Goal: Obtain resource: Obtain resource

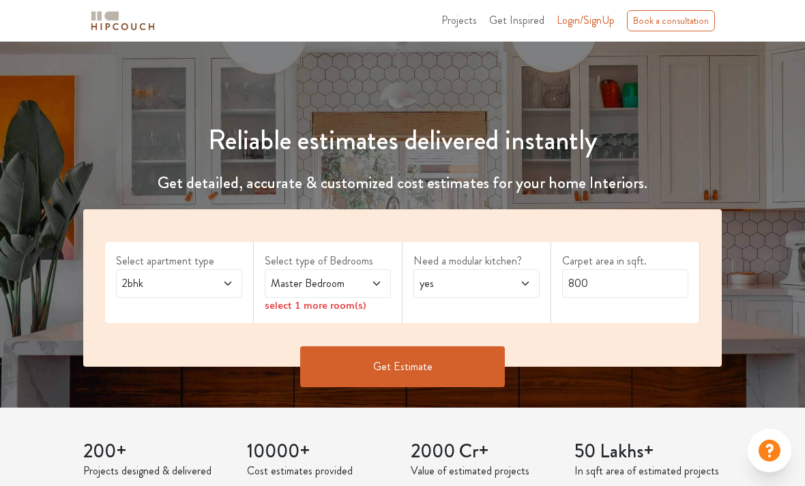
scroll to position [180, 0]
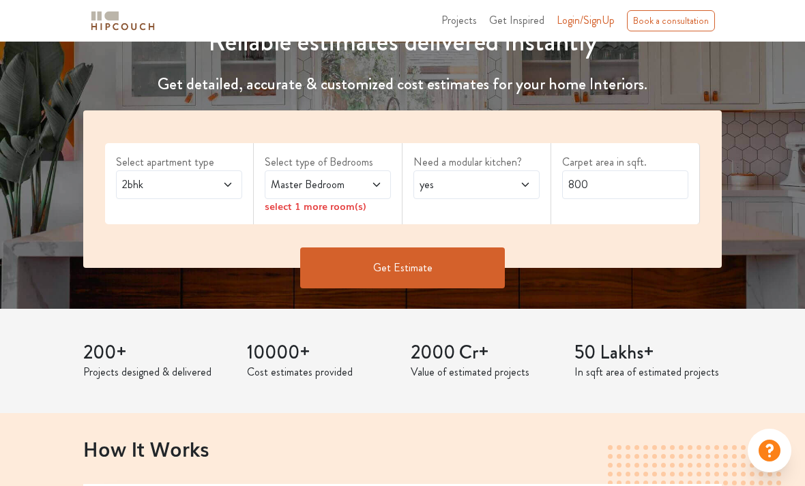
click at [194, 187] on span "2bhk" at bounding box center [161, 185] width 85 height 16
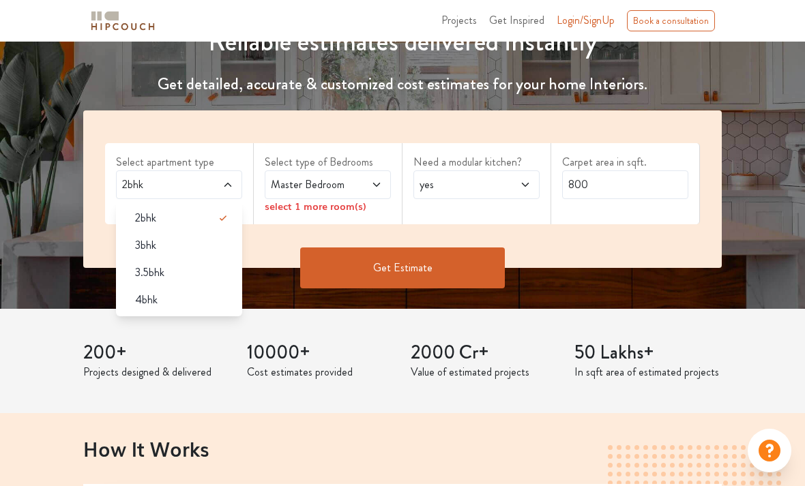
click at [141, 307] on span "4bhk" at bounding box center [146, 300] width 23 height 16
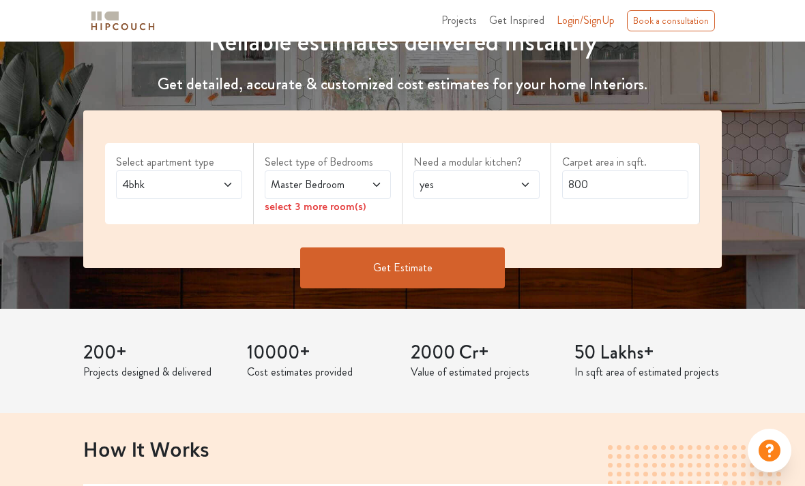
click at [287, 171] on div "Master Bedroom" at bounding box center [328, 185] width 126 height 29
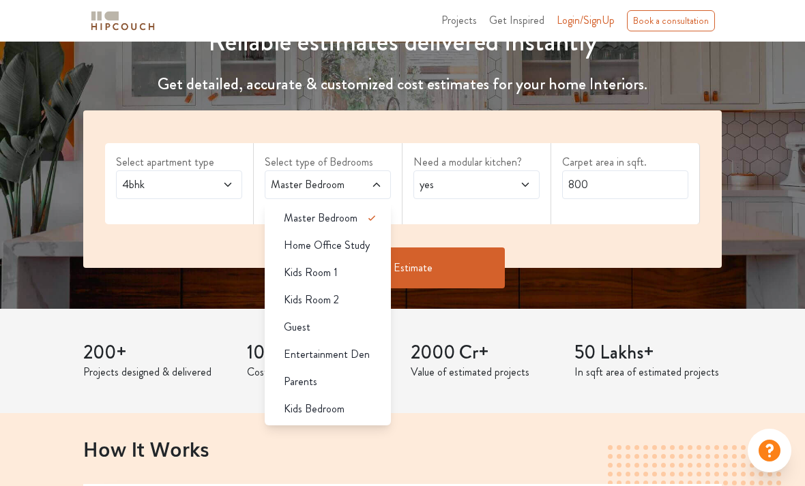
click at [286, 333] on span "Guest" at bounding box center [297, 327] width 27 height 16
click at [284, 384] on span "Parents" at bounding box center [300, 382] width 33 height 16
click at [288, 363] on li "Entertainment Den" at bounding box center [328, 354] width 126 height 27
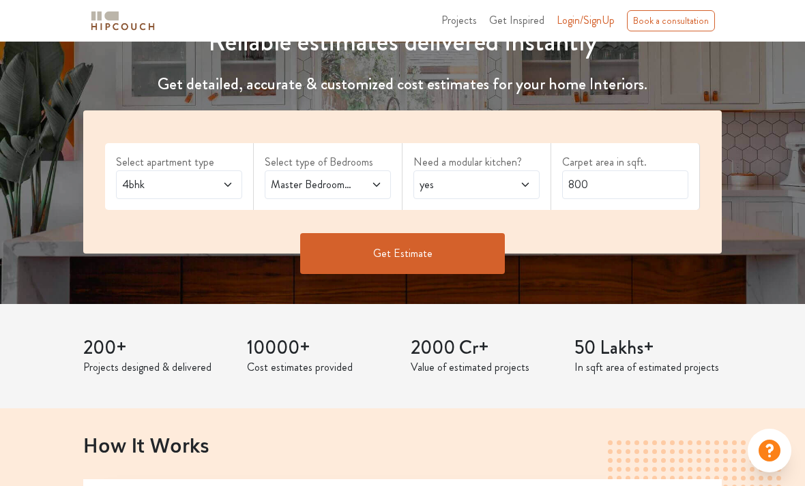
click at [285, 174] on div "Master Bedroom,Guest,Entertainment Den,Parents" at bounding box center [328, 185] width 126 height 29
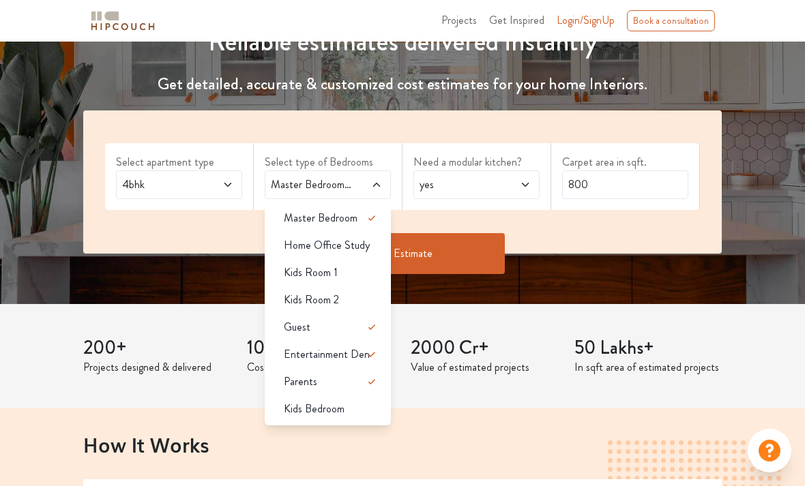
click at [303, 181] on span "Master Bedroom,Guest,Entertainment Den,Parents" at bounding box center [310, 185] width 85 height 16
click at [418, 193] on div "yes" at bounding box center [476, 185] width 126 height 29
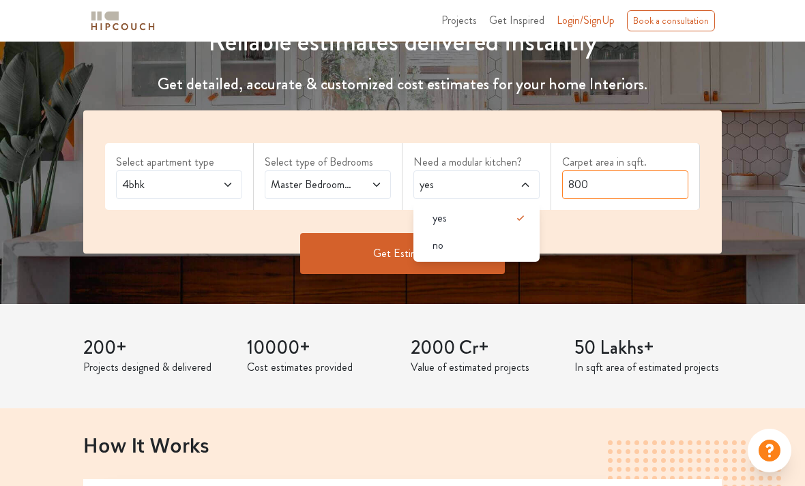
click at [601, 188] on input "800" at bounding box center [625, 185] width 126 height 29
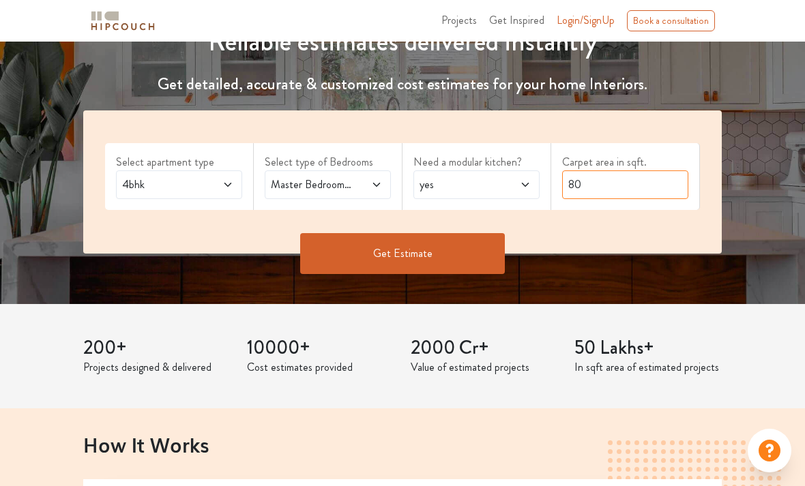
type input "8"
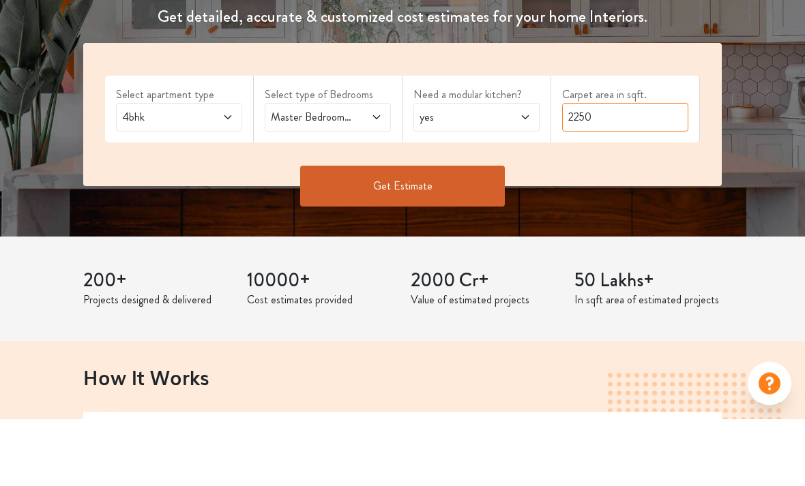
type input "2250"
click at [366, 233] on button "Get Estimate" at bounding box center [402, 253] width 205 height 41
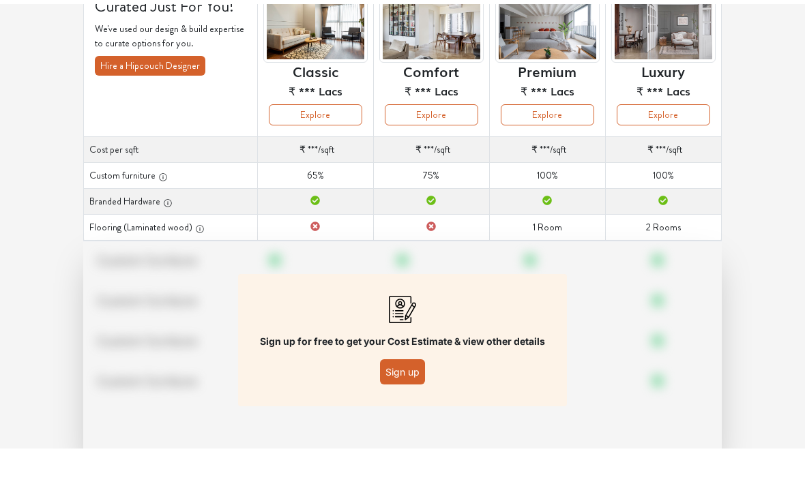
scroll to position [111, 0]
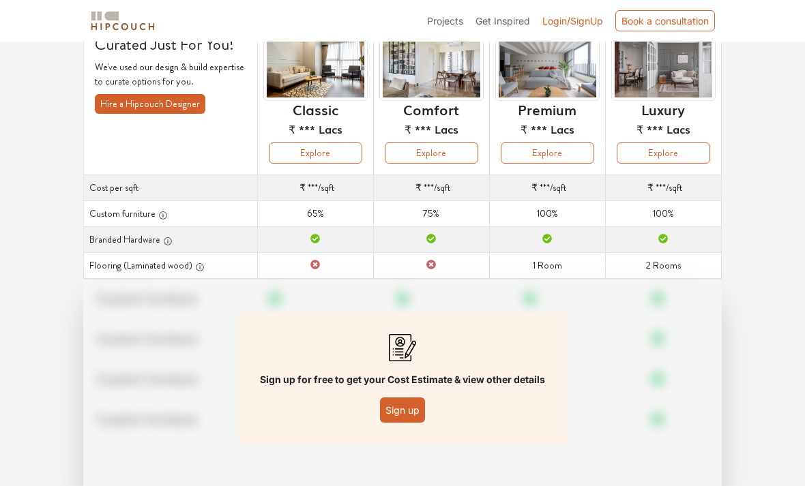
click at [647, 147] on button "Explore" at bounding box center [663, 153] width 93 height 21
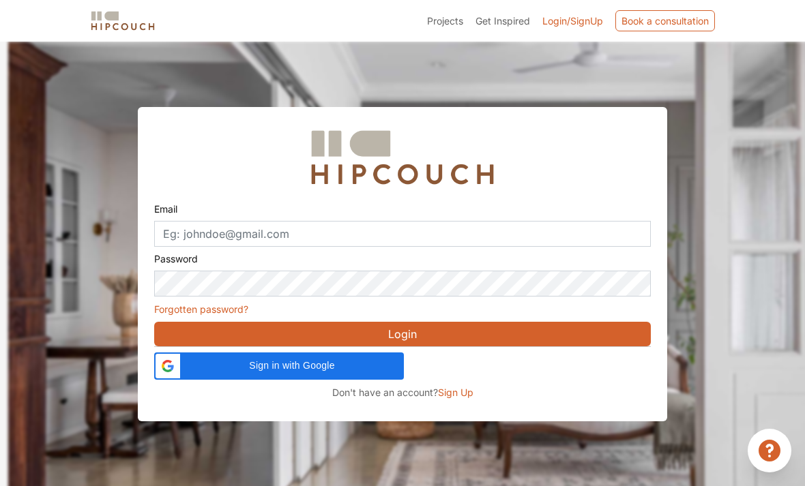
scroll to position [42, 0]
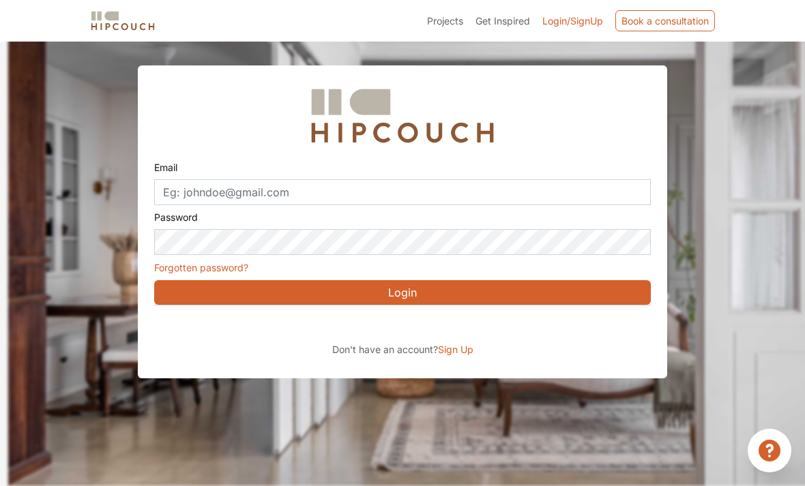
click at [208, 310] on div "Sign in with Google. Opens in new tab" at bounding box center [279, 325] width 250 height 30
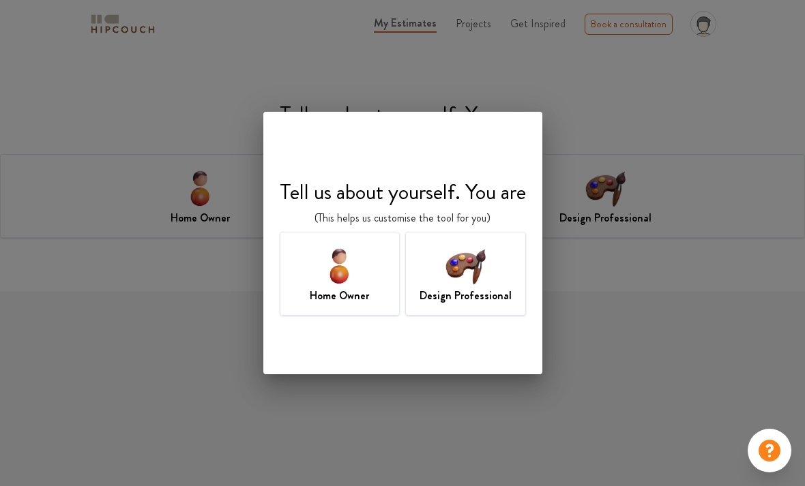
click at [334, 281] on img at bounding box center [339, 265] width 44 height 44
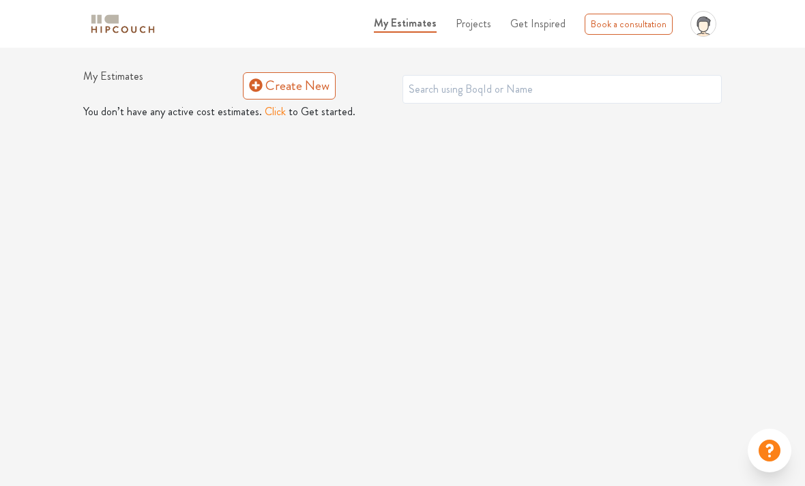
click at [265, 90] on link "Create New" at bounding box center [289, 85] width 93 height 27
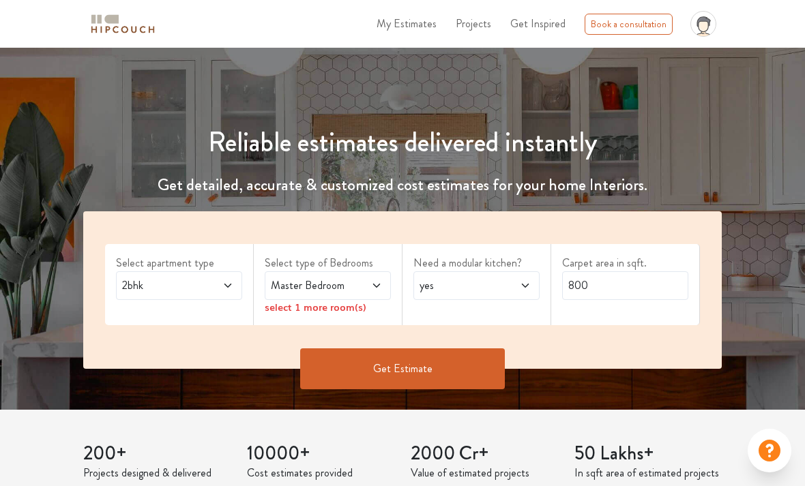
scroll to position [97, 0]
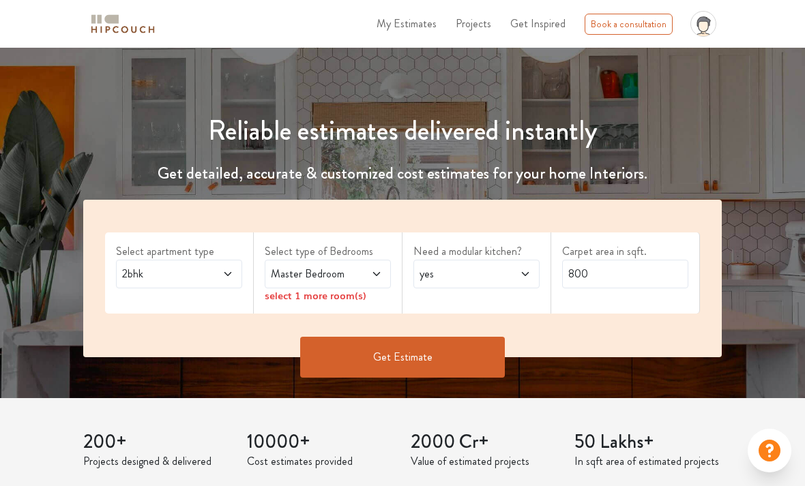
click at [173, 266] on span "2bhk" at bounding box center [161, 274] width 85 height 16
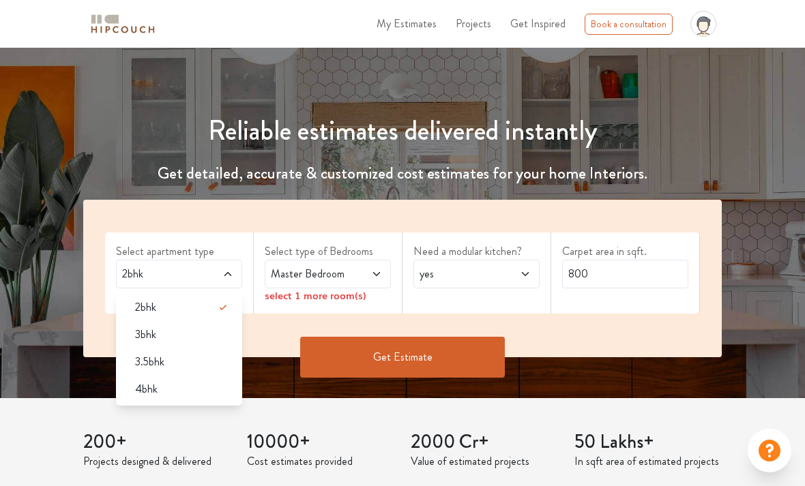
click at [136, 385] on span "4bhk" at bounding box center [146, 389] width 23 height 16
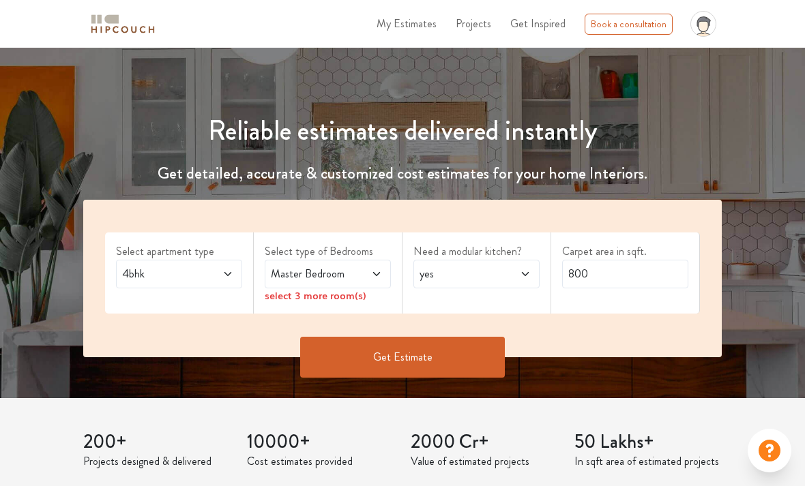
click at [297, 278] on span "Master Bedroom" at bounding box center [310, 274] width 85 height 16
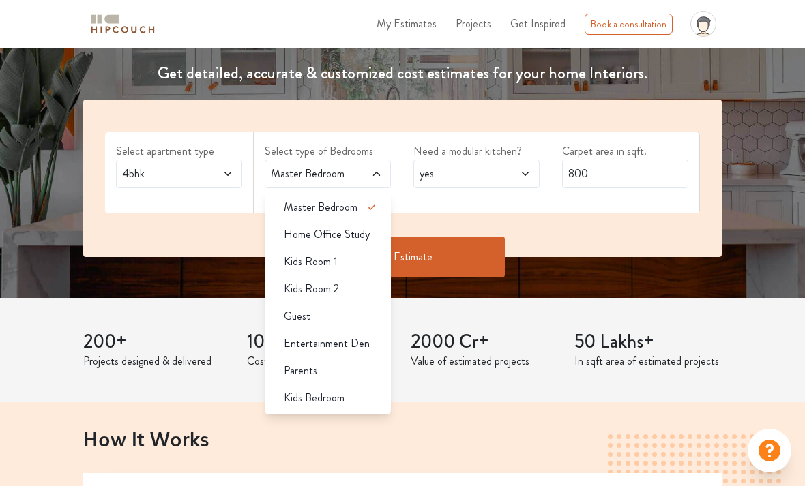
scroll to position [199, 0]
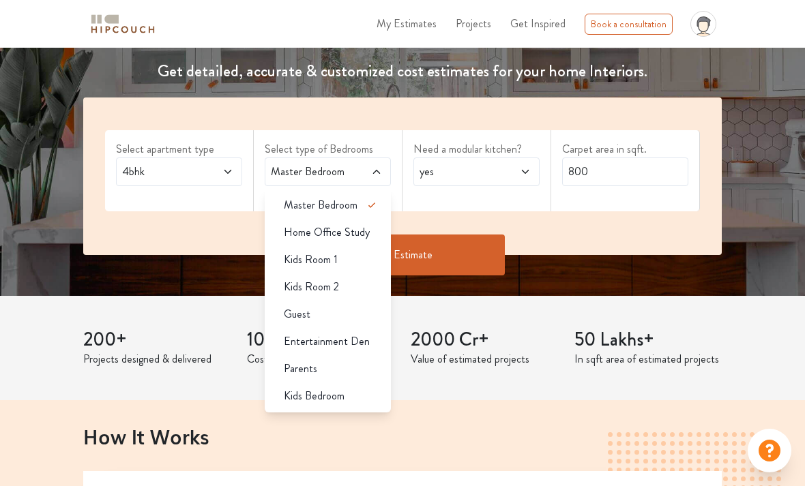
click at [282, 310] on div "Guest" at bounding box center [332, 314] width 118 height 16
click at [280, 372] on div "Parents" at bounding box center [332, 369] width 118 height 16
click at [285, 389] on span "Kids Bedroom" at bounding box center [314, 396] width 61 height 16
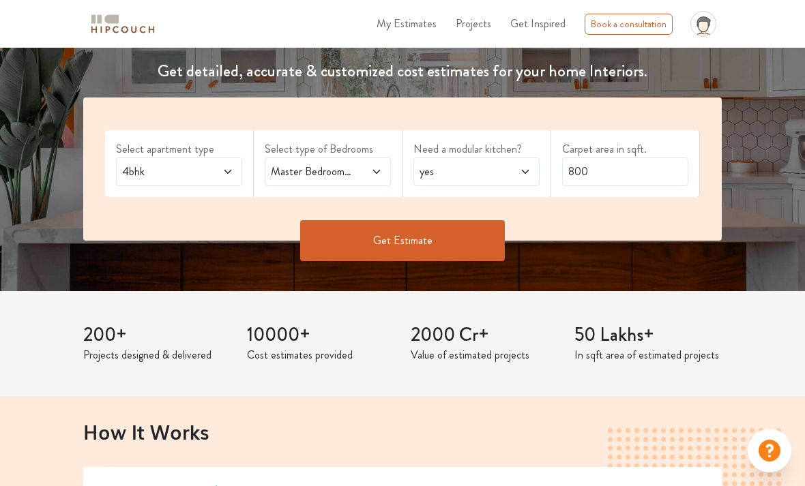
click at [329, 169] on span "Master Bedroom,Guest,Parents,Kids Bedroom" at bounding box center [310, 172] width 85 height 16
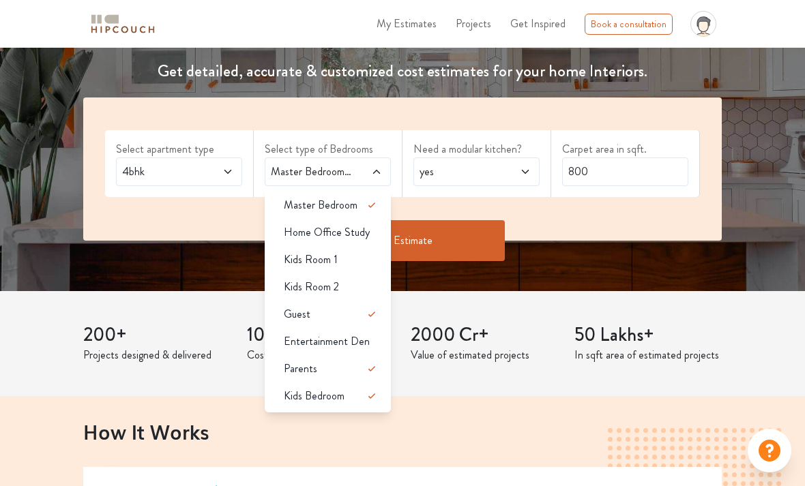
click at [296, 337] on span "Entertainment Den" at bounding box center [327, 342] width 86 height 16
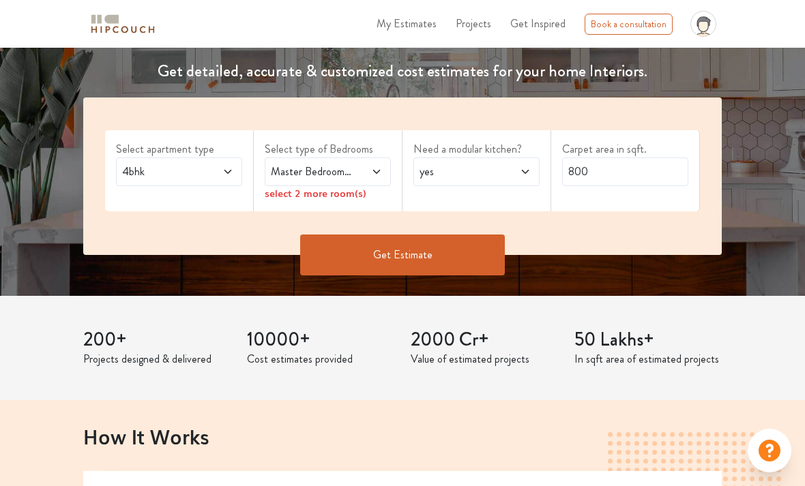
click at [275, 164] on span "Master Bedroom,Entertainment Den" at bounding box center [310, 172] width 85 height 16
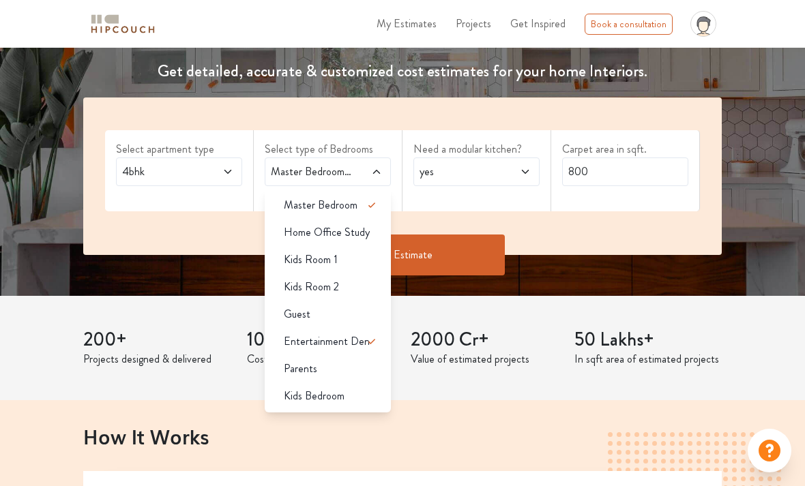
click at [284, 311] on span "Guest" at bounding box center [297, 314] width 27 height 16
click at [286, 364] on span "Parents" at bounding box center [300, 369] width 33 height 16
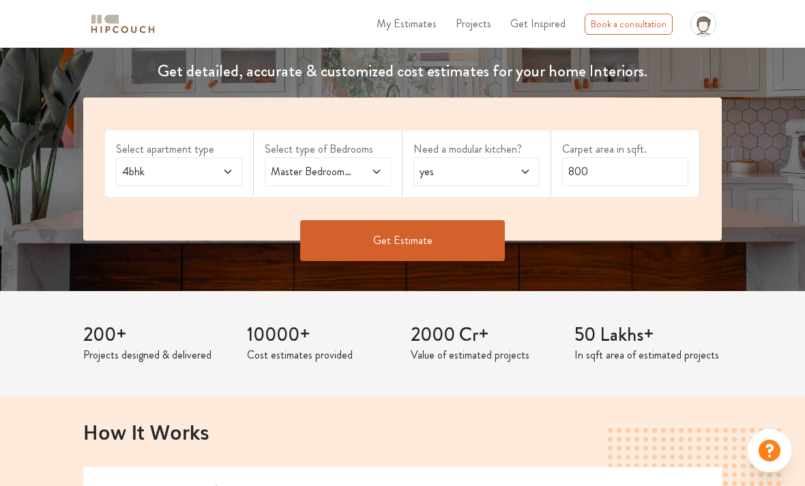
click at [358, 167] on span at bounding box center [367, 172] width 29 height 16
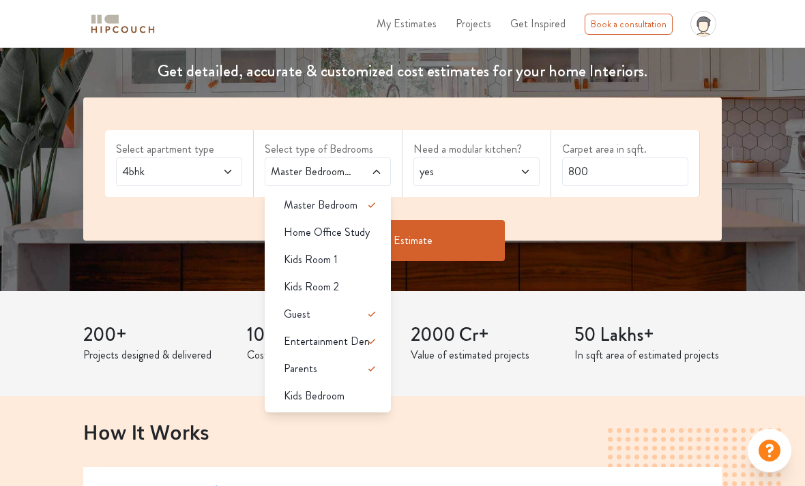
click at [460, 154] on label "Need a modular kitchen?" at bounding box center [476, 149] width 126 height 16
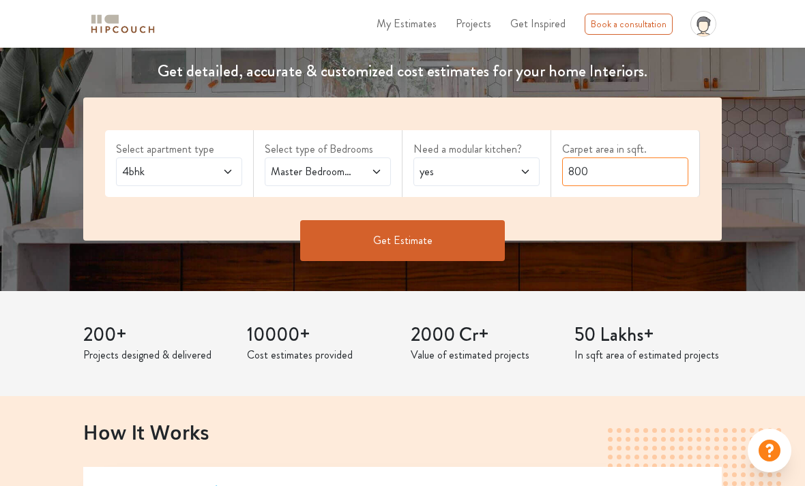
click at [596, 163] on input "800" at bounding box center [625, 172] width 126 height 29
type input "8"
type input "2250"
click at [344, 229] on button "Get Estimate" at bounding box center [402, 240] width 205 height 41
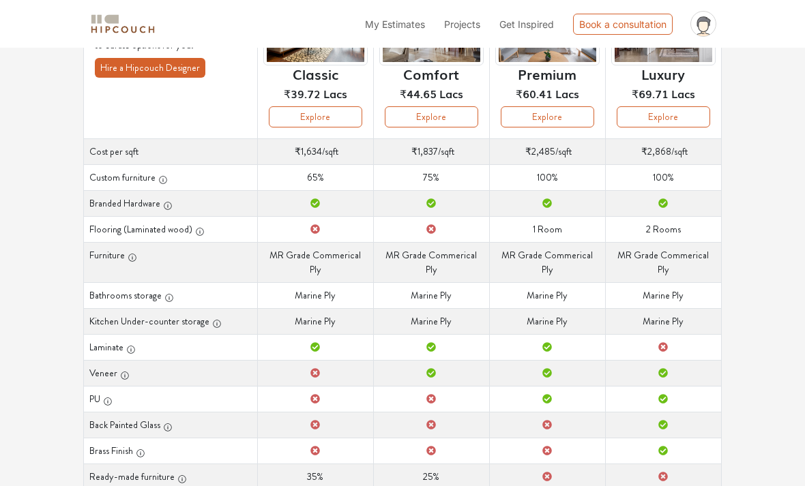
scroll to position [155, 0]
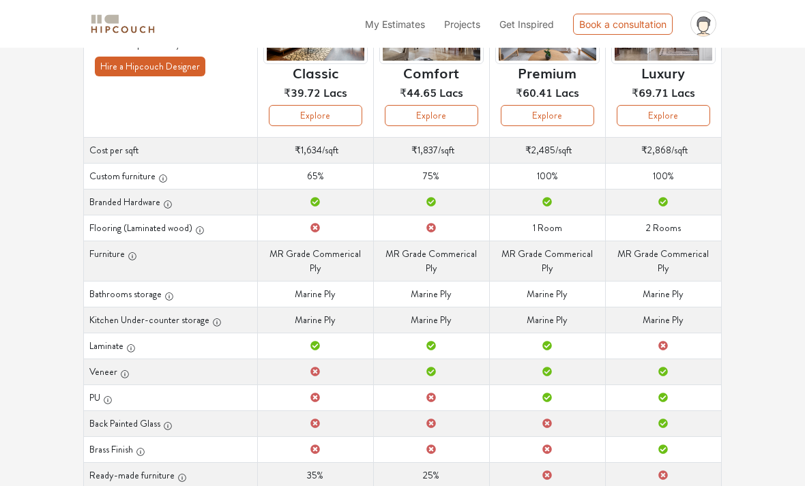
click at [156, 183] on div "button" at bounding box center [162, 176] width 12 height 14
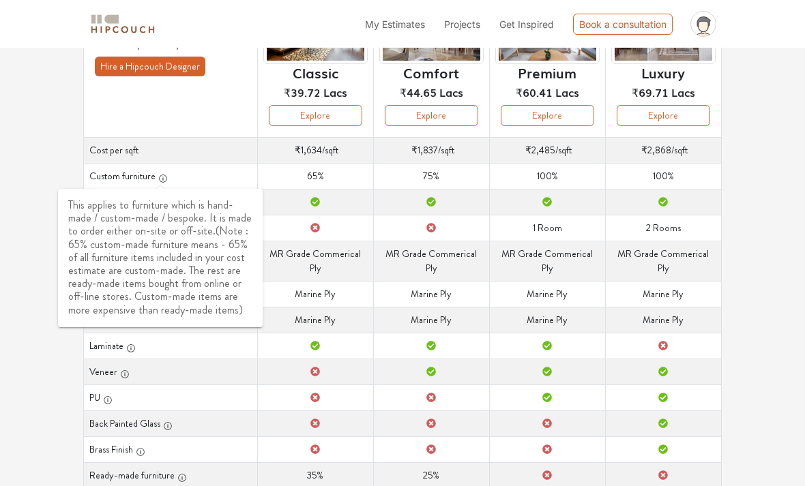
click at [146, 155] on th "Cost per sqft" at bounding box center [171, 150] width 174 height 26
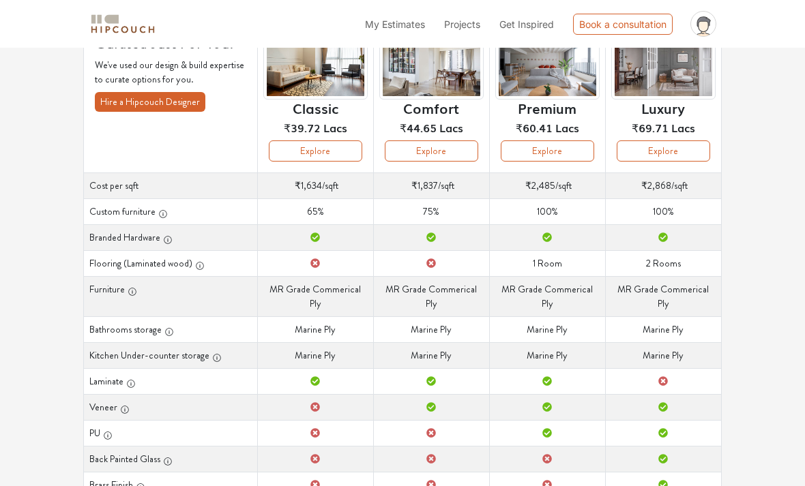
scroll to position [110, 0]
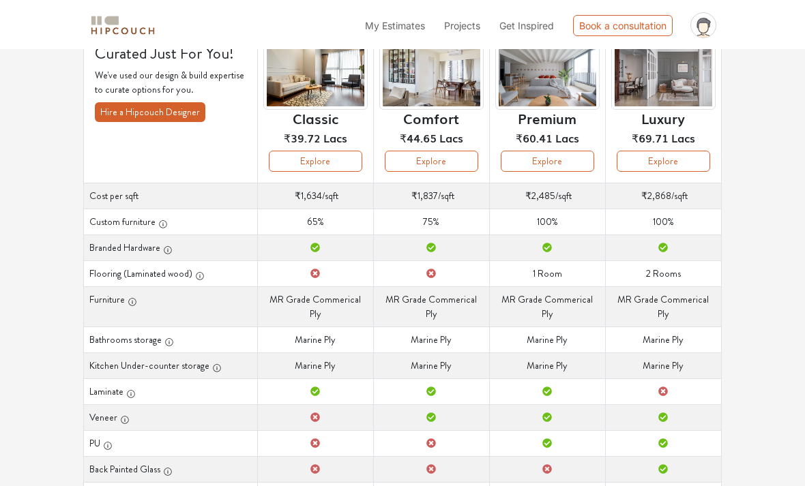
click at [683, 159] on button "Explore" at bounding box center [663, 159] width 93 height 21
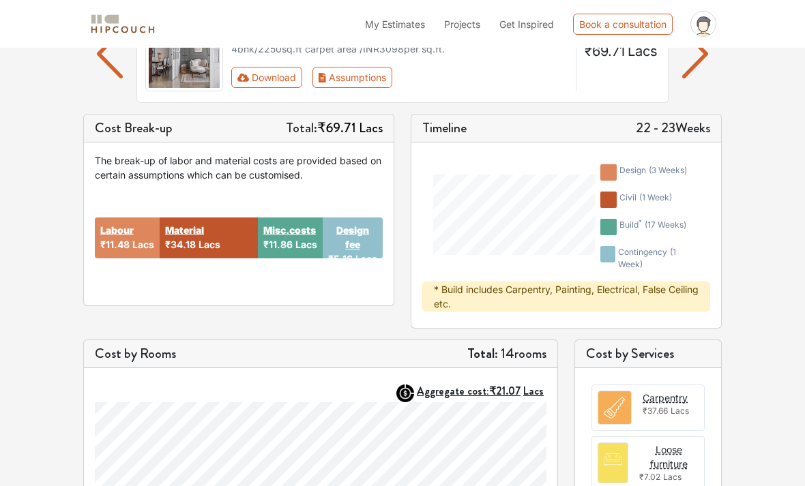
scroll to position [136, 0]
click at [186, 237] on strong "Material" at bounding box center [184, 231] width 39 height 14
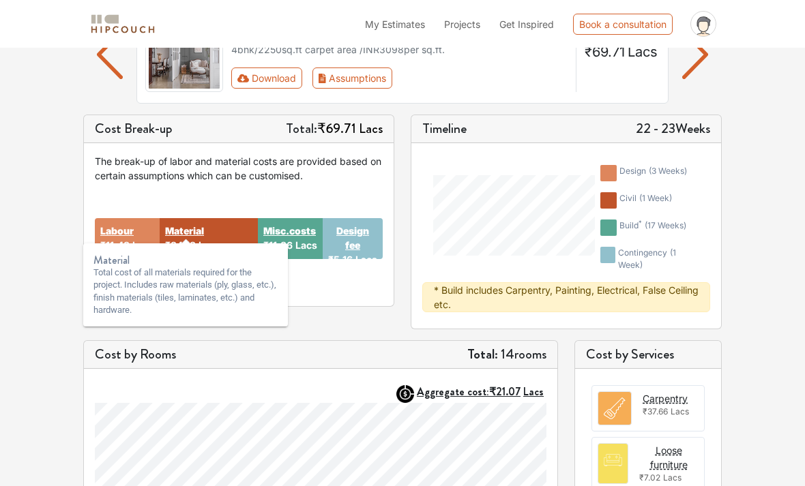
click at [201, 230] on strong "Material" at bounding box center [184, 231] width 39 height 14
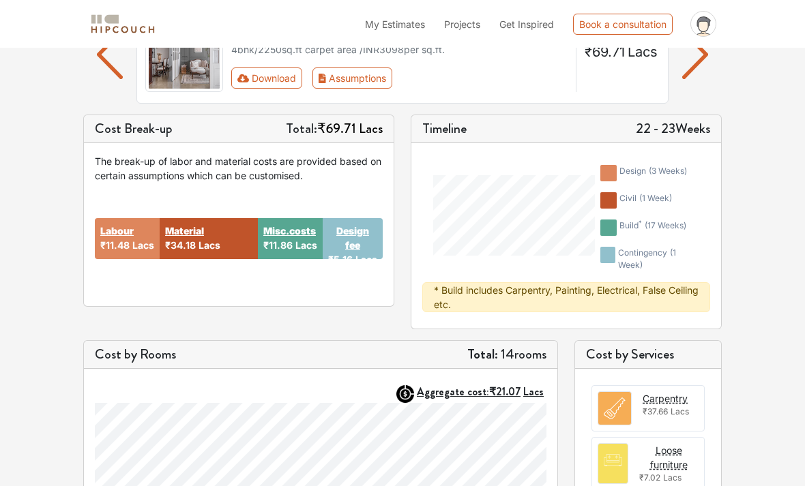
click at [299, 245] on span "Lacs" at bounding box center [306, 245] width 22 height 12
click at [291, 236] on strong "Misc.costs" at bounding box center [289, 231] width 53 height 14
click at [354, 220] on div "Design fee ₹5.16 Lacs" at bounding box center [353, 238] width 60 height 41
click at [345, 235] on strong "Design fee" at bounding box center [352, 238] width 49 height 29
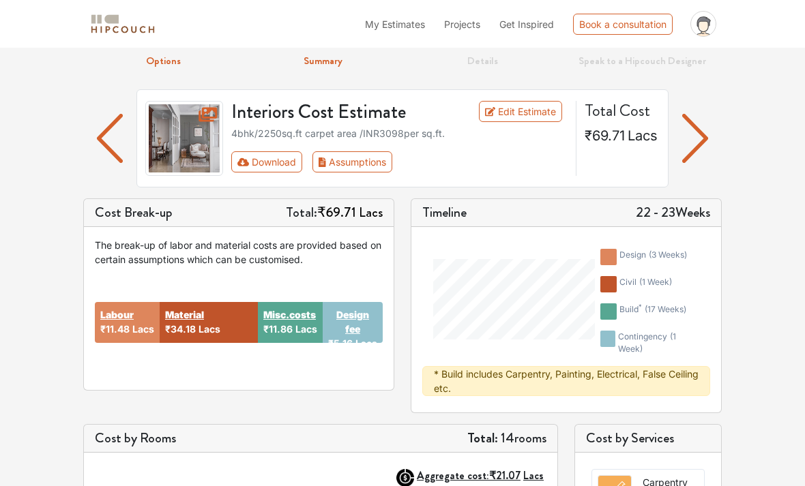
scroll to position [50, 0]
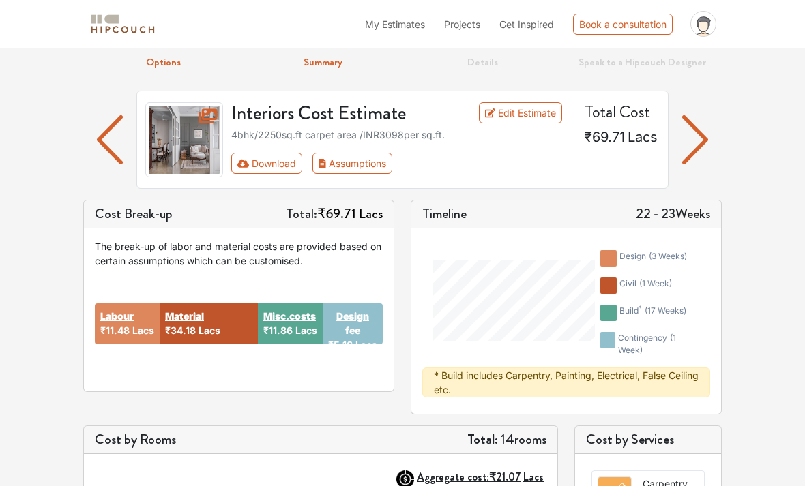
click at [706, 137] on img "button" at bounding box center [695, 140] width 27 height 49
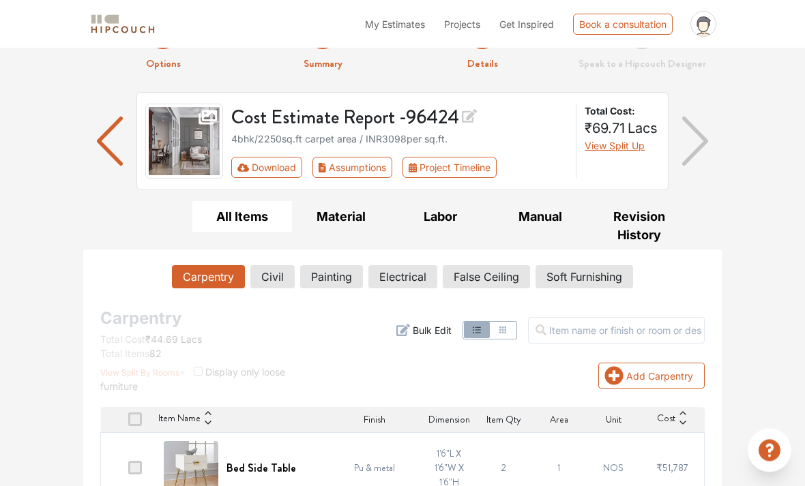
scroll to position [49, 0]
click at [117, 137] on img "button" at bounding box center [110, 141] width 27 height 49
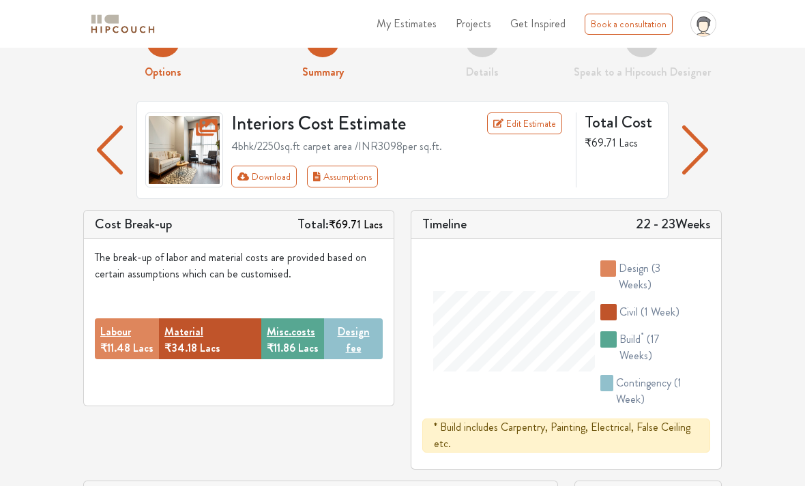
click at [275, 186] on button "Download" at bounding box center [264, 177] width 66 height 22
click at [282, 175] on button "Download" at bounding box center [264, 177] width 66 height 22
click at [280, 170] on button "Download" at bounding box center [264, 177] width 66 height 22
click at [277, 180] on button "Download" at bounding box center [264, 177] width 66 height 22
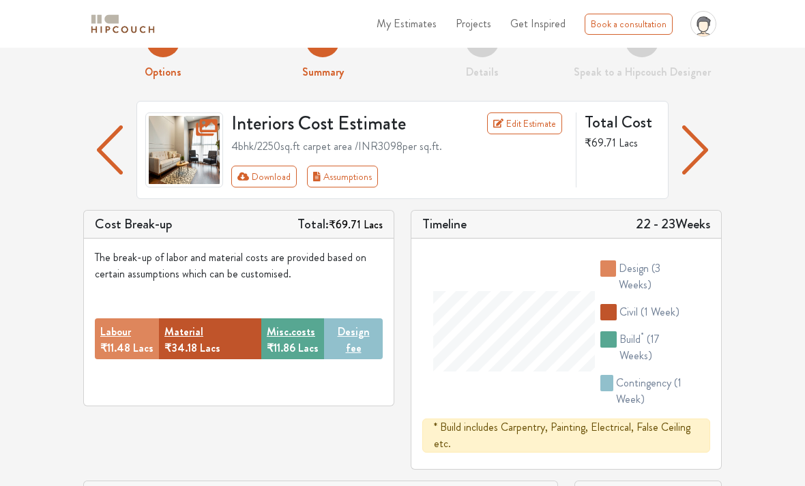
click at [359, 183] on button "Assumptions" at bounding box center [342, 177] width 71 height 22
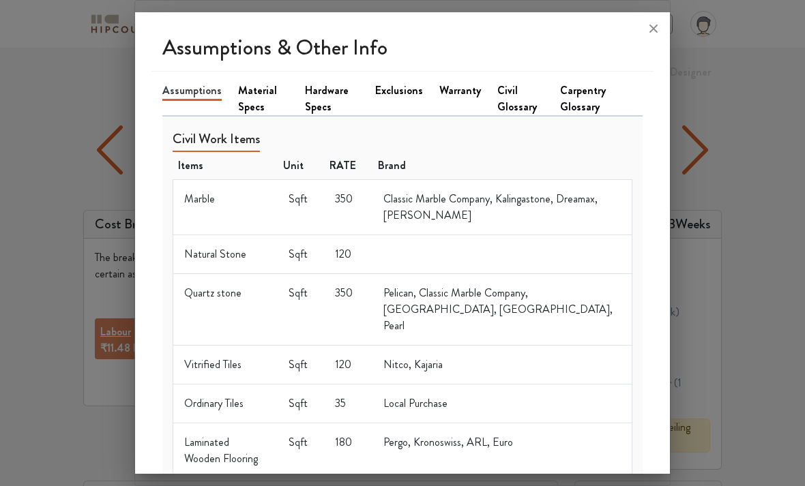
scroll to position [0, 0]
click at [660, 18] on icon at bounding box center [653, 29] width 22 height 22
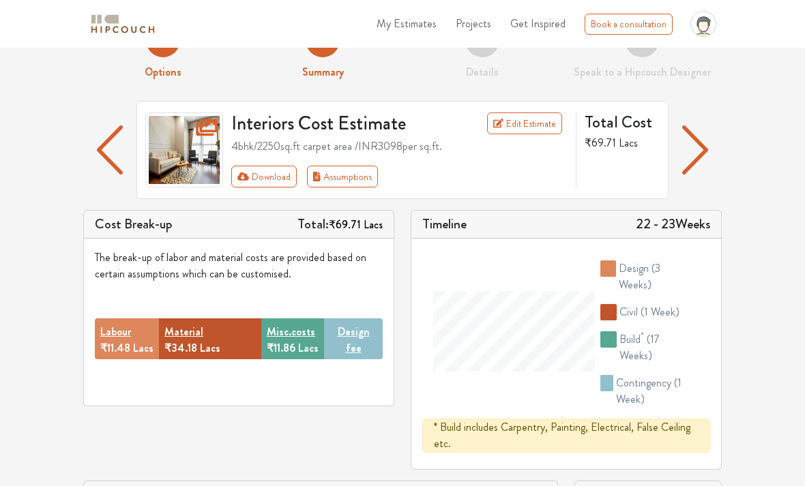
click at [363, 177] on button "Assumptions" at bounding box center [342, 177] width 71 height 22
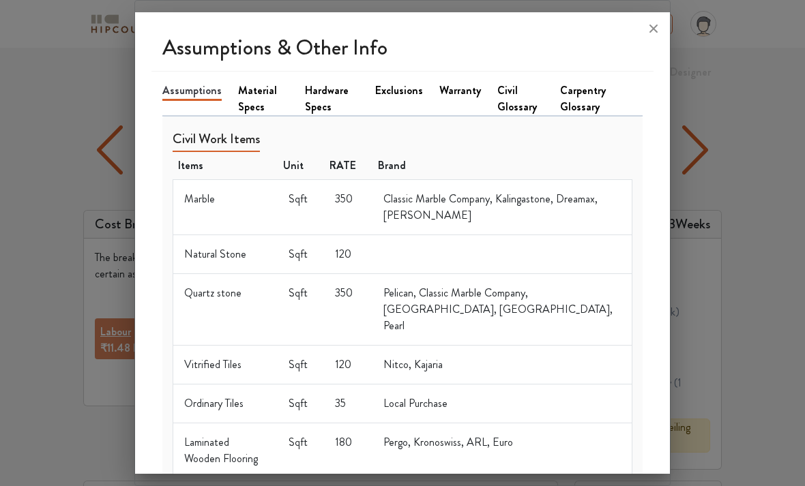
click at [255, 83] on link "Material Specs" at bounding box center [263, 99] width 50 height 33
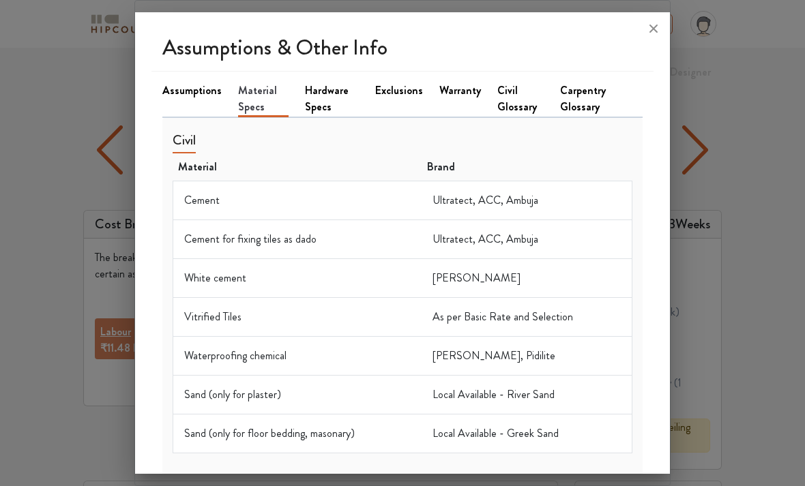
click at [323, 86] on link "Hardware Specs" at bounding box center [332, 99] width 55 height 33
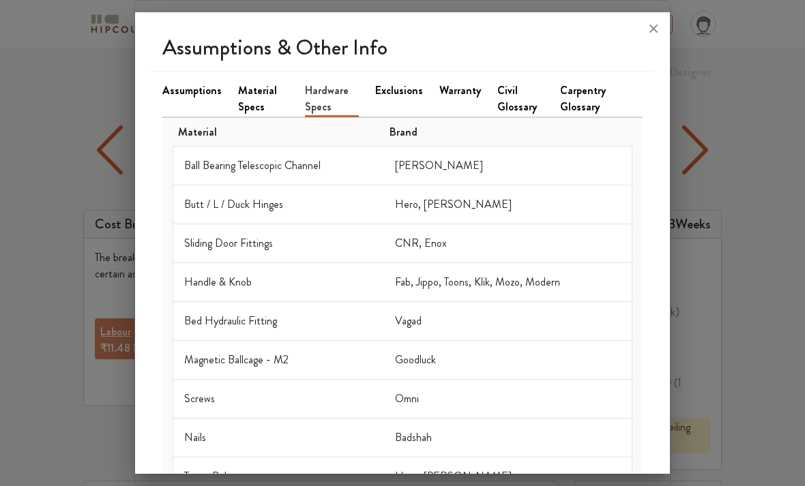
click at [400, 83] on link "Exclusions" at bounding box center [399, 91] width 48 height 16
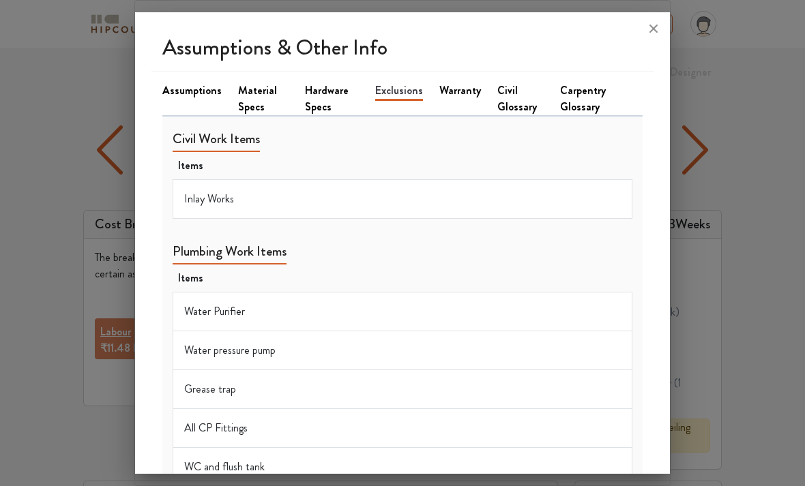
click at [469, 83] on link "Warranty" at bounding box center [460, 91] width 42 height 16
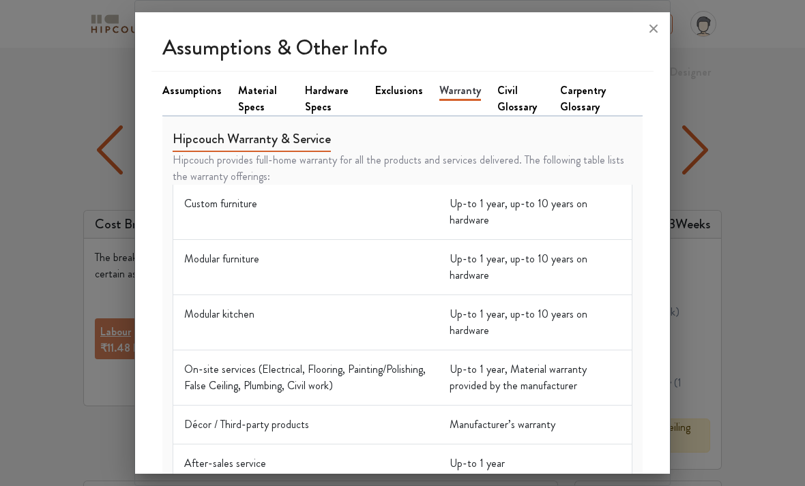
click at [518, 83] on link "Civil Glossary" at bounding box center [520, 99] width 46 height 33
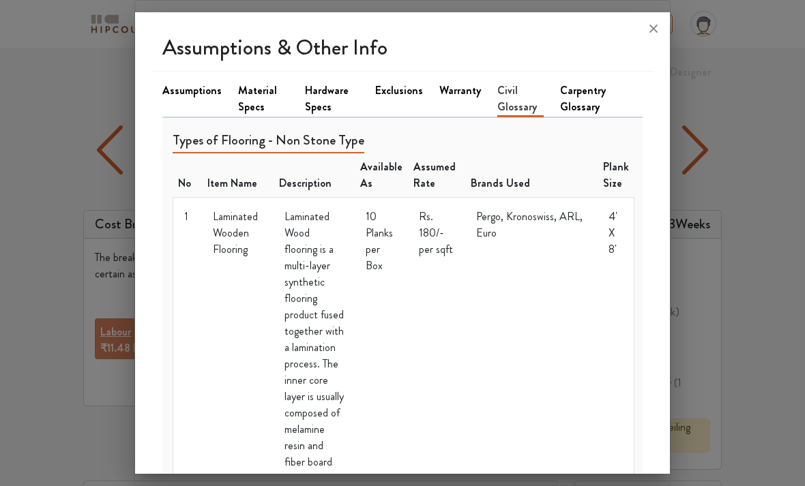
click at [697, 71] on div at bounding box center [402, 243] width 805 height 486
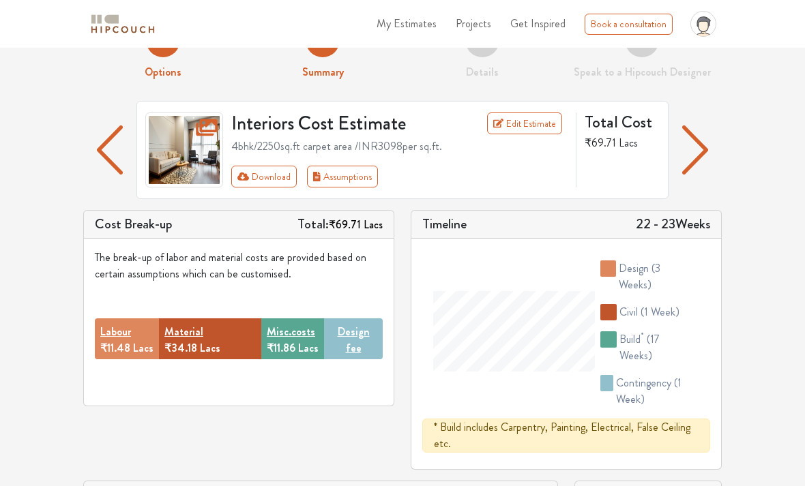
click at [692, 149] on img "button" at bounding box center [695, 149] width 27 height 49
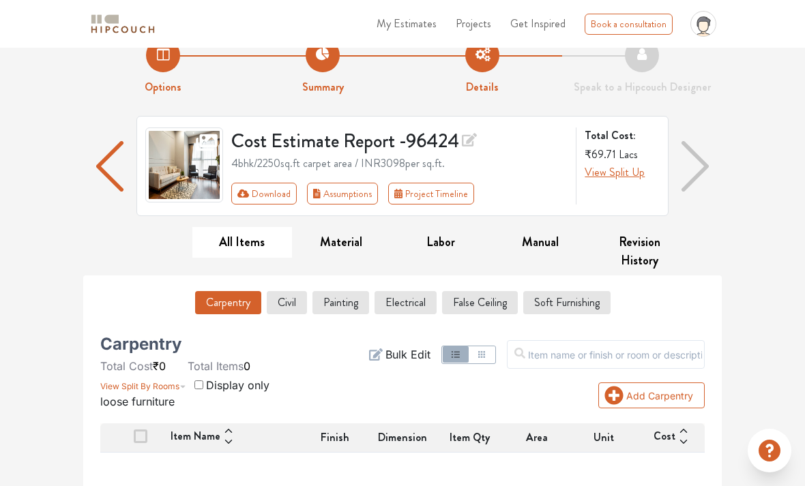
scroll to position [25, 0]
click at [105, 163] on img "button" at bounding box center [109, 167] width 27 height 50
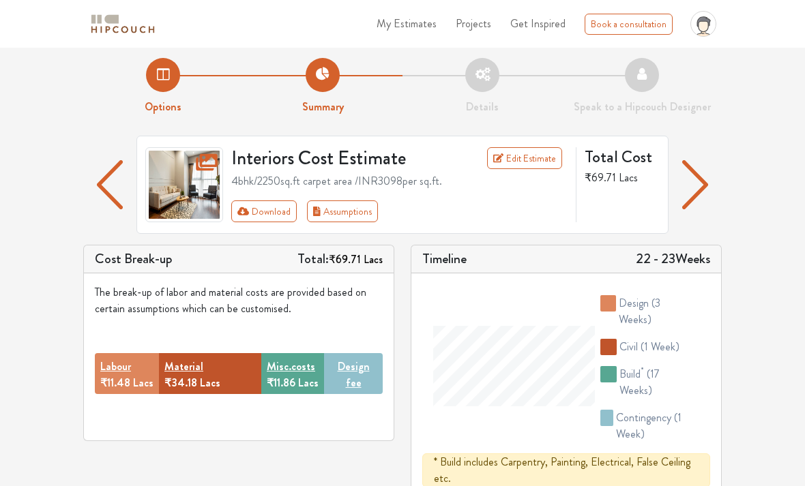
scroll to position [4, 0]
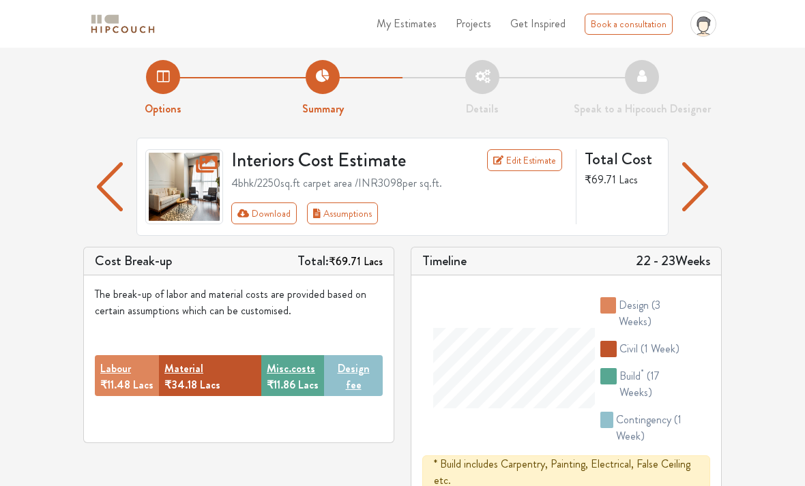
click at [543, 155] on link "Edit Estimate" at bounding box center [525, 160] width 76 height 22
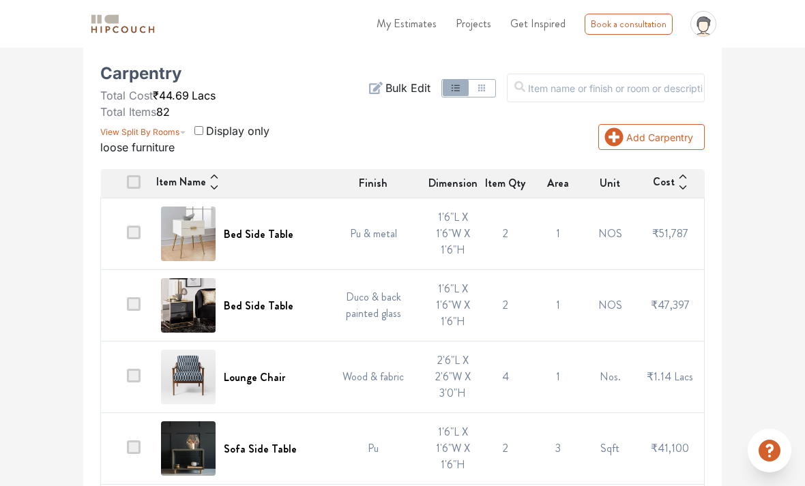
scroll to position [301, 0]
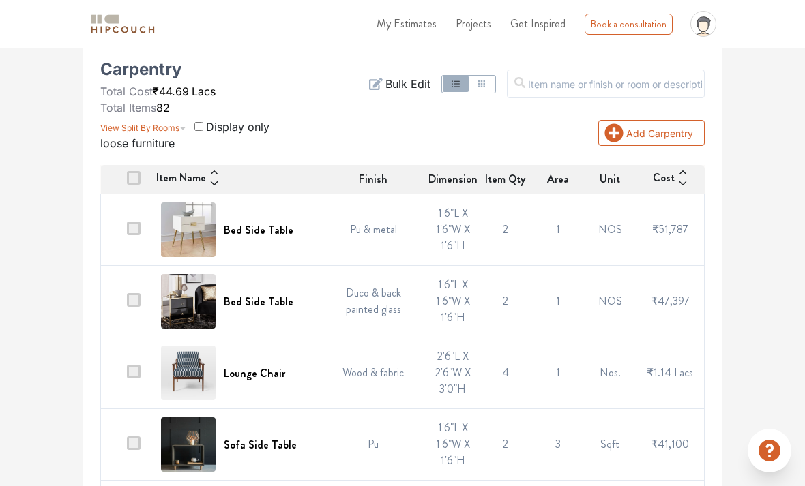
click at [111, 131] on span "View Split By Rooms" at bounding box center [139, 128] width 79 height 10
click at [171, 133] on button "View Split By Rooms" at bounding box center [143, 125] width 86 height 19
click at [171, 124] on span "View Split By Rooms" at bounding box center [139, 128] width 79 height 10
click at [171, 125] on span "View Split By Rooms" at bounding box center [139, 128] width 79 height 10
click at [134, 130] on span "View Split By Rooms" at bounding box center [139, 128] width 79 height 10
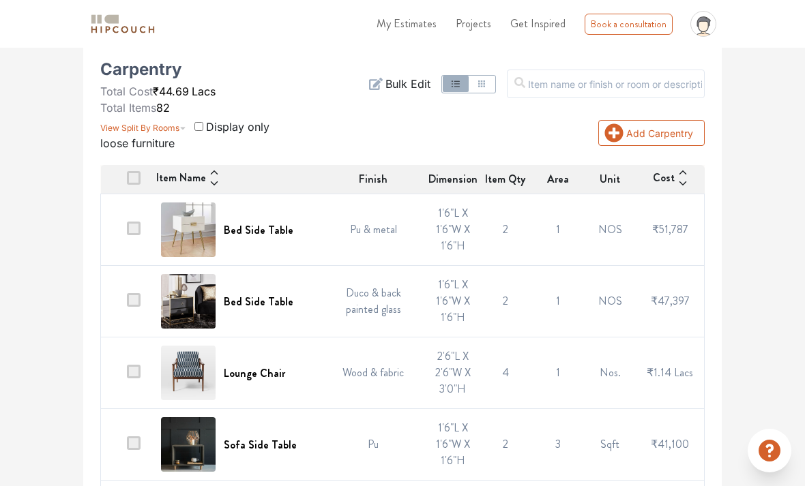
click at [113, 133] on button "View Split By Rooms" at bounding box center [143, 125] width 86 height 19
click at [162, 126] on span "View Split By Rooms" at bounding box center [139, 128] width 79 height 10
click at [173, 129] on span "View Split By Rooms" at bounding box center [139, 128] width 79 height 10
click at [181, 131] on icon "button" at bounding box center [182, 124] width 7 height 16
click at [144, 133] on button "View Split By Rooms" at bounding box center [143, 125] width 86 height 19
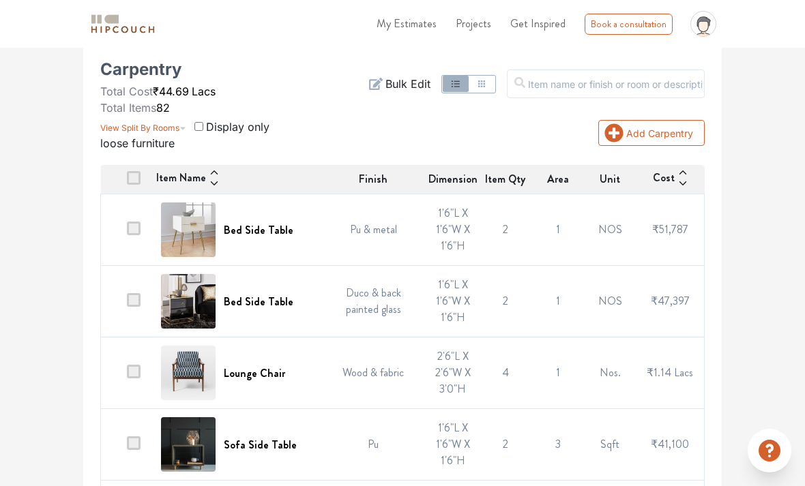
click at [115, 134] on button "View Split By Rooms" at bounding box center [143, 125] width 86 height 19
click at [110, 133] on button "View Split By Rooms" at bounding box center [143, 125] width 86 height 19
click at [115, 132] on button "View Split By Rooms" at bounding box center [143, 125] width 86 height 19
click at [120, 134] on button "View Split By Rooms" at bounding box center [143, 125] width 86 height 19
click at [125, 133] on button "View Split By Rooms" at bounding box center [143, 125] width 86 height 19
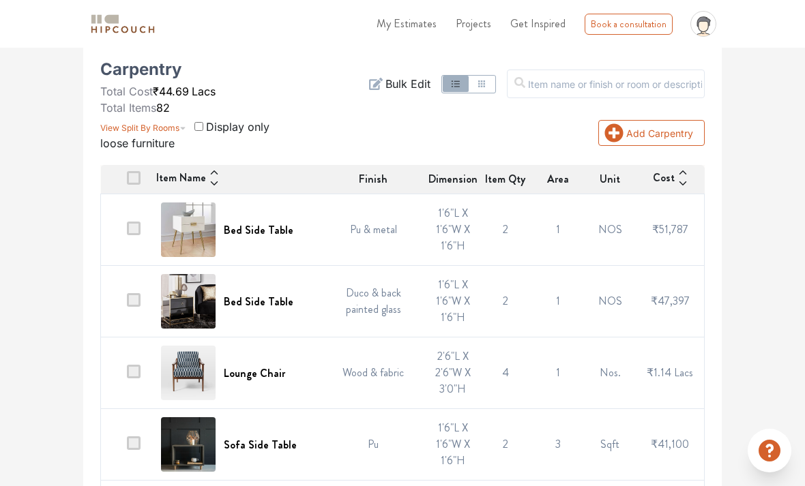
click at [118, 127] on span "View Split By Rooms" at bounding box center [139, 128] width 79 height 10
click at [117, 124] on span "View Split By Rooms" at bounding box center [139, 128] width 79 height 10
click at [123, 121] on button "View Split By Rooms" at bounding box center [143, 125] width 86 height 19
click at [128, 123] on span "View Split By Rooms" at bounding box center [139, 128] width 79 height 10
click at [128, 124] on span "View Split By Rooms" at bounding box center [139, 128] width 79 height 10
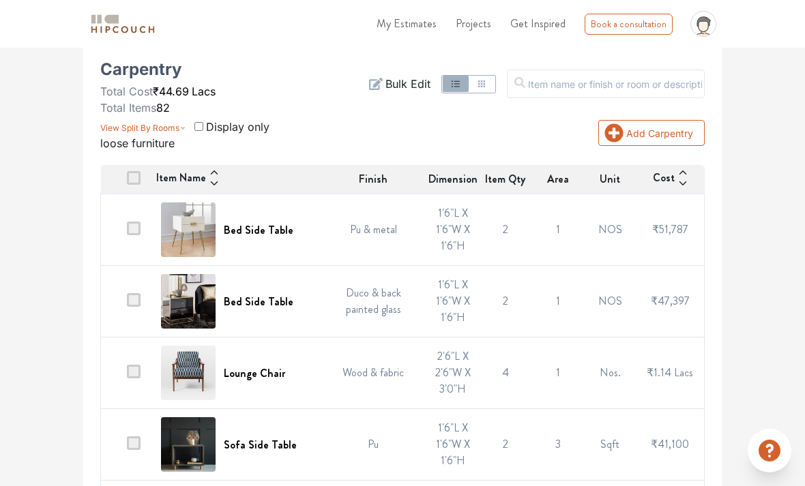
click at [131, 121] on button "View Split By Rooms" at bounding box center [143, 125] width 86 height 19
click at [131, 123] on span "View Split By Rooms" at bounding box center [139, 128] width 79 height 10
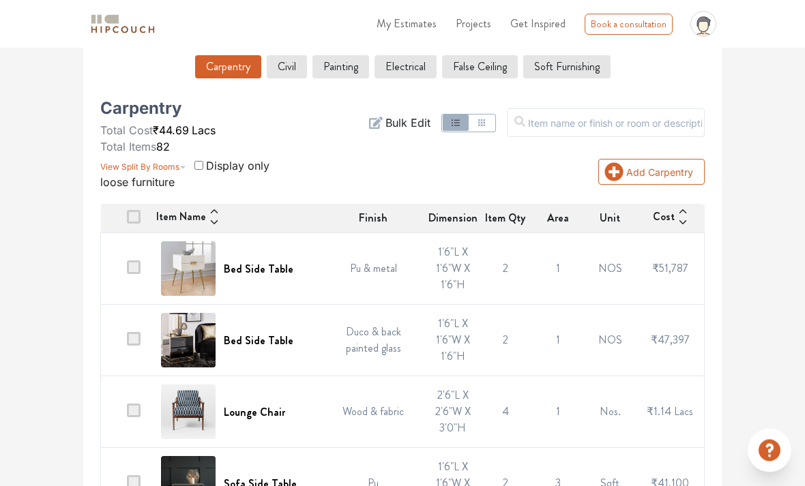
scroll to position [262, 0]
click at [140, 220] on span at bounding box center [134, 217] width 14 height 14
click at [127, 222] on input "checkbox" at bounding box center [127, 222] width 0 height 0
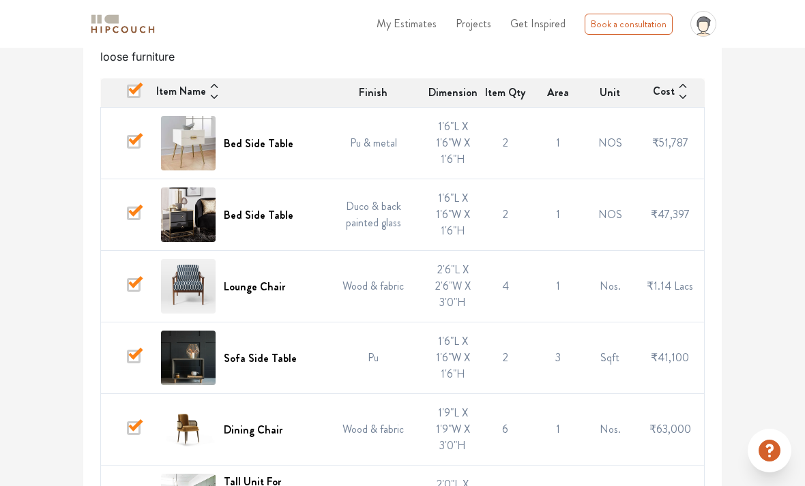
scroll to position [384, 0]
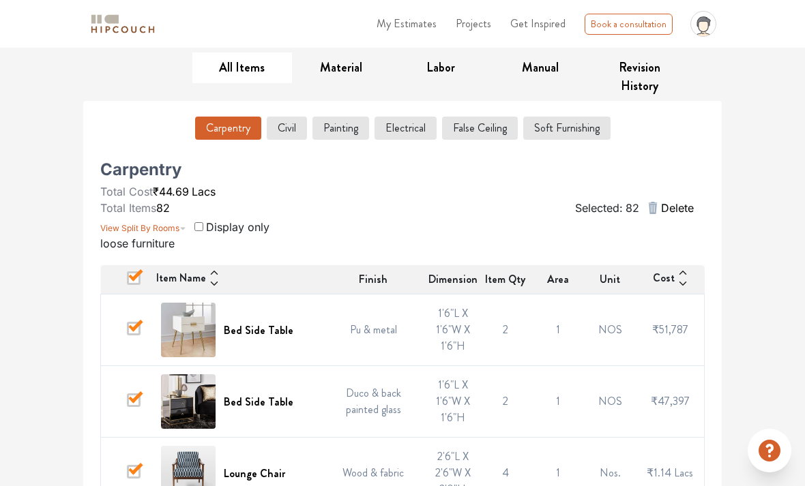
click at [195, 224] on input "checkbox" at bounding box center [198, 226] width 9 height 9
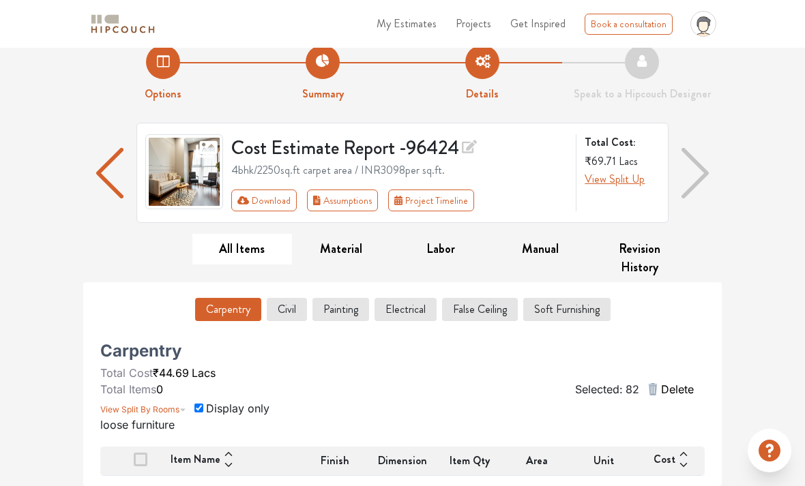
scroll to position [18, 0]
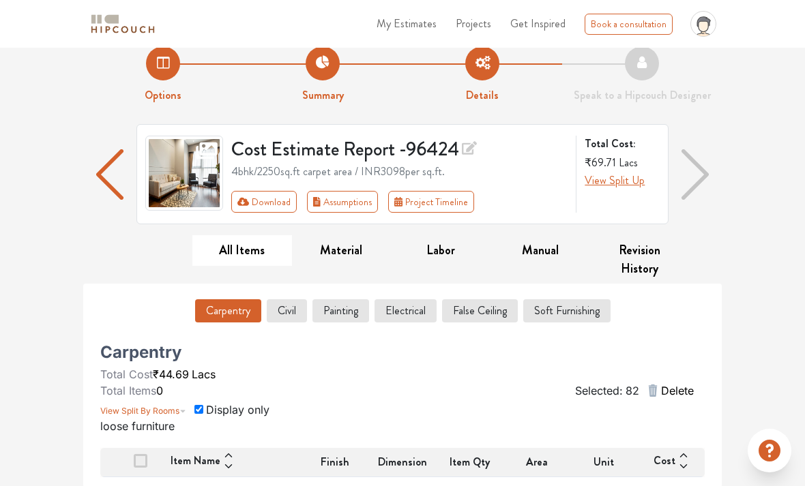
click at [195, 411] on input "checkbox" at bounding box center [198, 409] width 9 height 9
checkbox input "false"
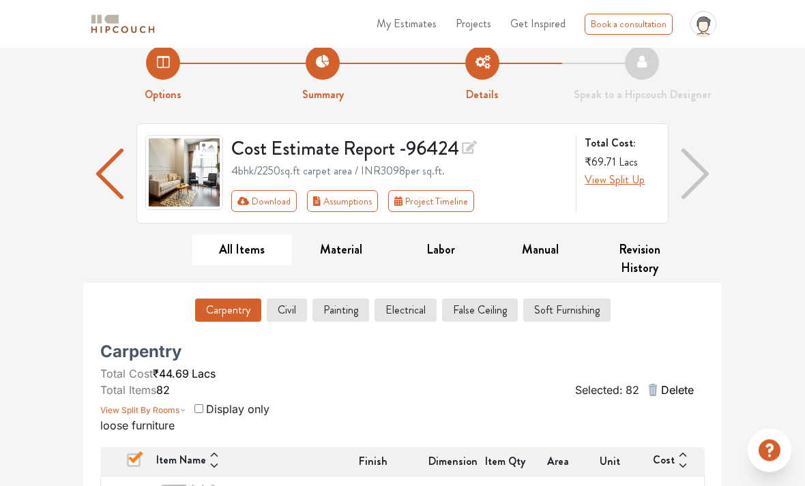
click at [176, 411] on span "View Split By Rooms" at bounding box center [139, 411] width 79 height 10
click at [175, 408] on span "View Split By Rooms" at bounding box center [139, 411] width 79 height 10
click at [130, 464] on span at bounding box center [134, 461] width 14 height 14
click at [127, 466] on input "checkbox" at bounding box center [127, 466] width 0 height 0
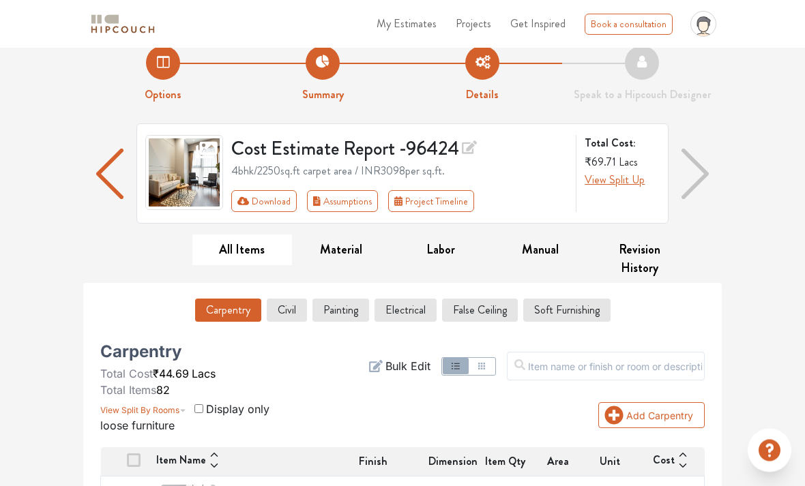
scroll to position [18, 0]
click at [134, 458] on span at bounding box center [134, 461] width 14 height 14
click at [127, 465] on input "checkbox" at bounding box center [127, 465] width 0 height 0
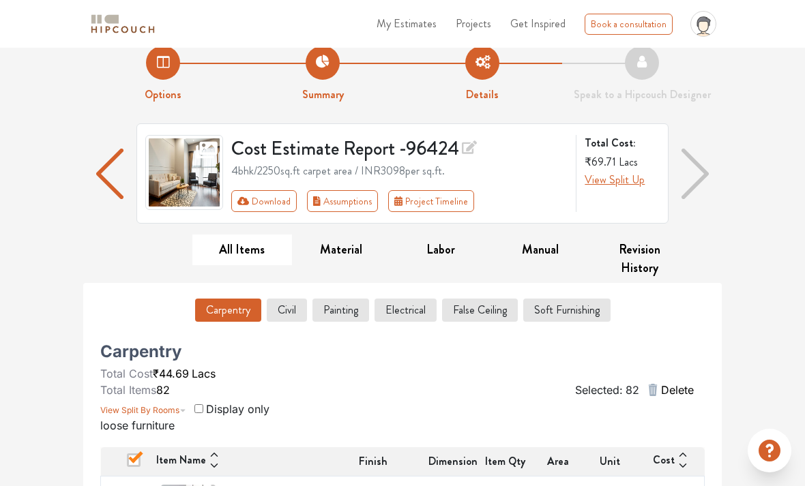
click at [132, 458] on span at bounding box center [134, 461] width 14 height 14
click at [127, 465] on input "checkbox" at bounding box center [127, 465] width 0 height 0
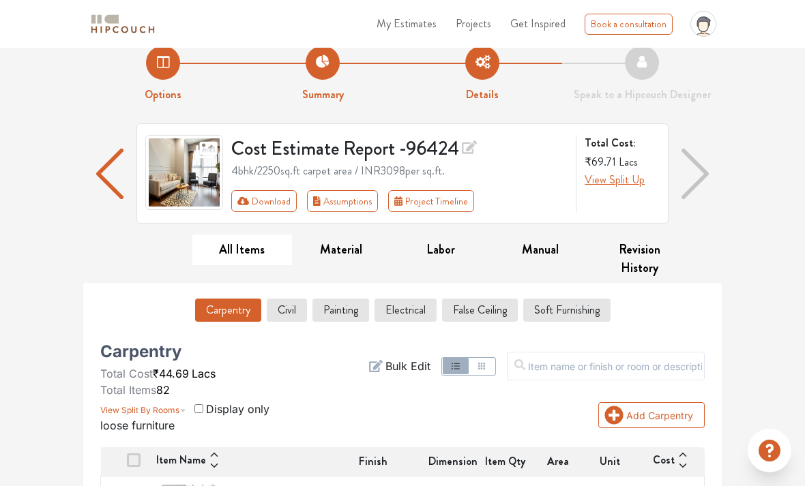
click at [690, 404] on button "Add Carpentry" at bounding box center [651, 415] width 106 height 26
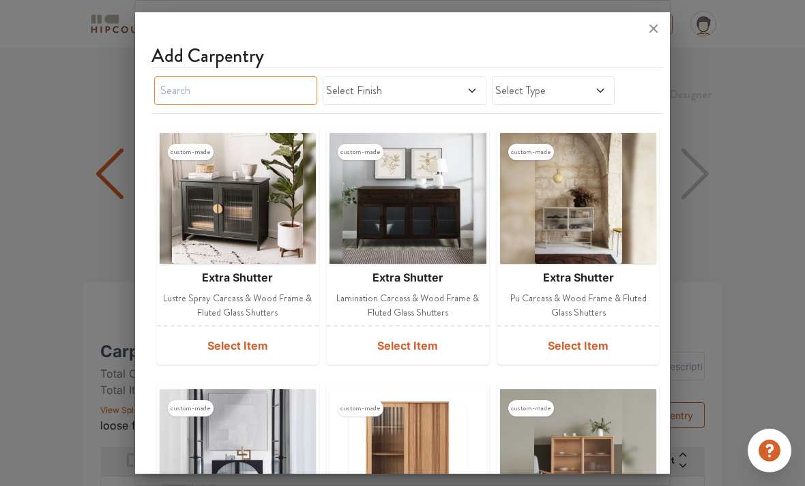
click at [186, 91] on input "text" at bounding box center [236, 90] width 164 height 29
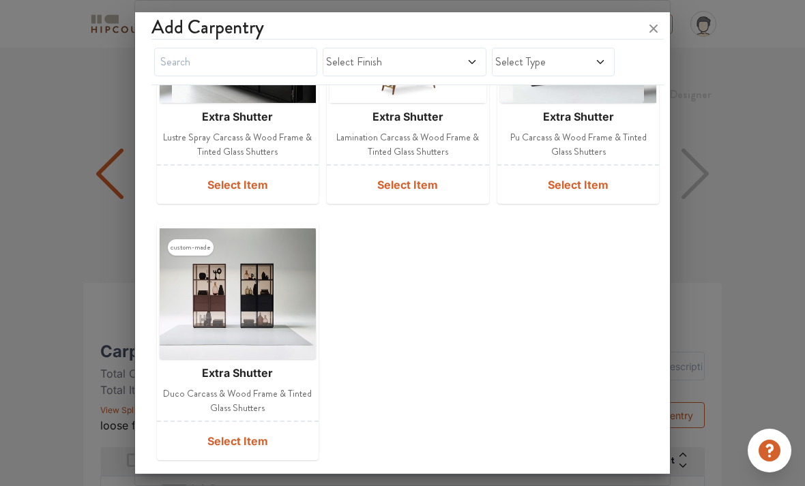
scroll to position [673, 0]
click at [428, 486] on button "Load more" at bounding box center [402, 490] width 57 height 27
click at [411, 482] on button "Load more" at bounding box center [402, 490] width 57 height 27
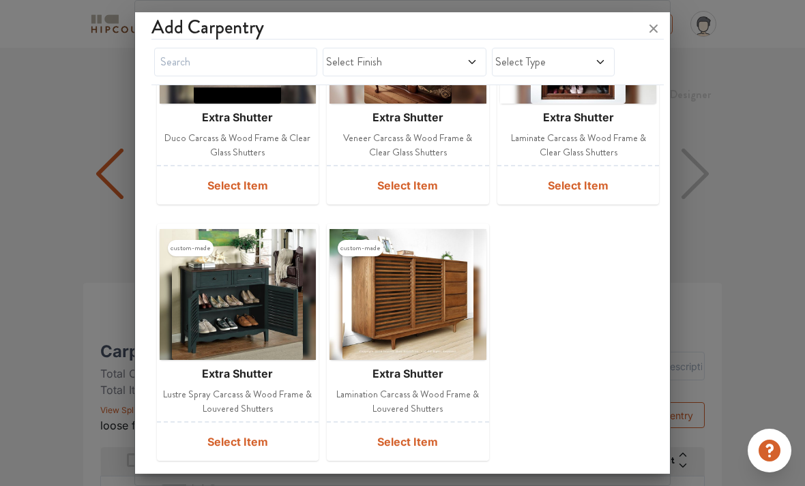
scroll to position [1442, 0]
click at [414, 485] on button "Load more" at bounding box center [402, 490] width 57 height 27
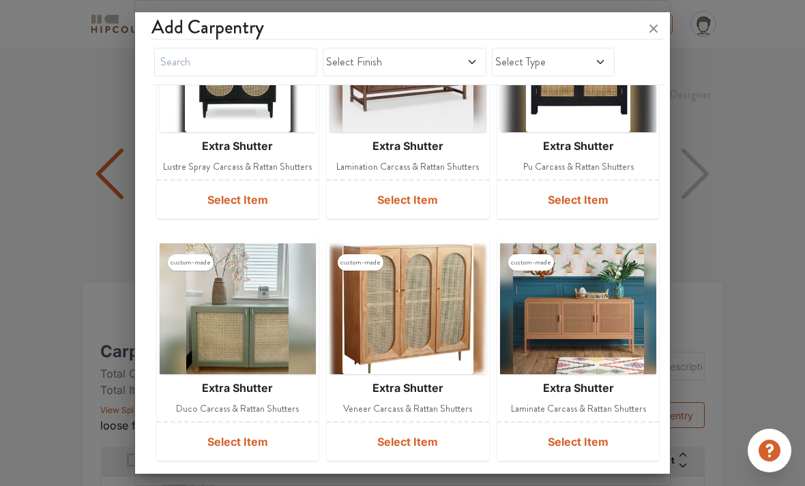
scroll to position [2183, 0]
click at [415, 486] on button "Load more" at bounding box center [402, 490] width 57 height 27
click at [460, 57] on span at bounding box center [459, 62] width 38 height 16
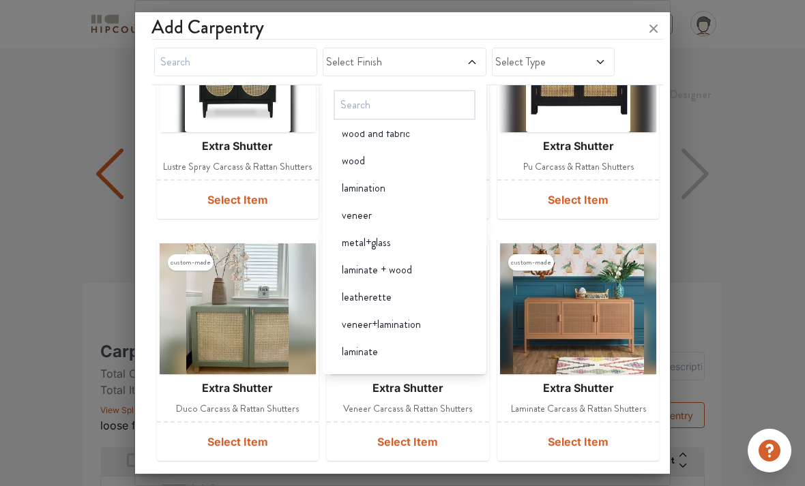
scroll to position [2687, 0]
click at [597, 65] on icon at bounding box center [600, 62] width 11 height 11
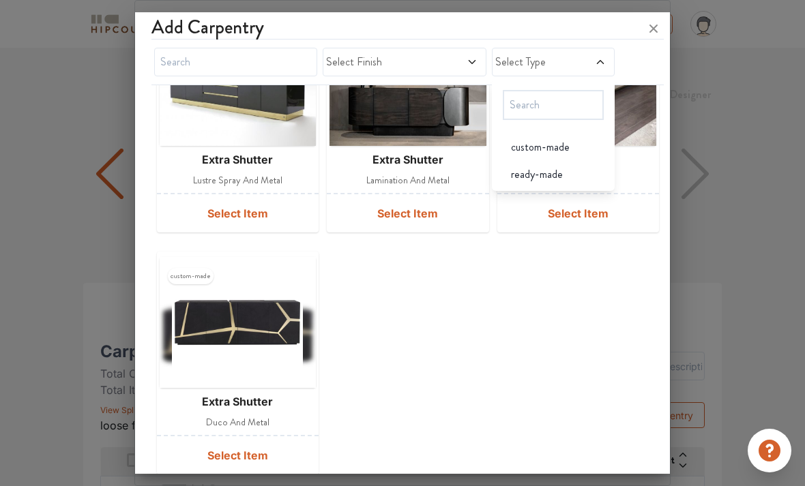
scroll to position [3152, 0]
click at [651, 27] on icon at bounding box center [653, 29] width 8 height 8
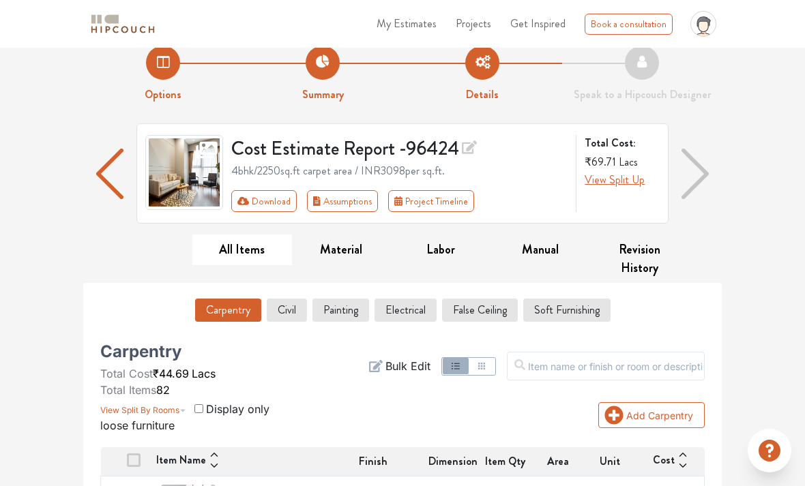
click at [299, 309] on button "Civil" at bounding box center [287, 310] width 40 height 23
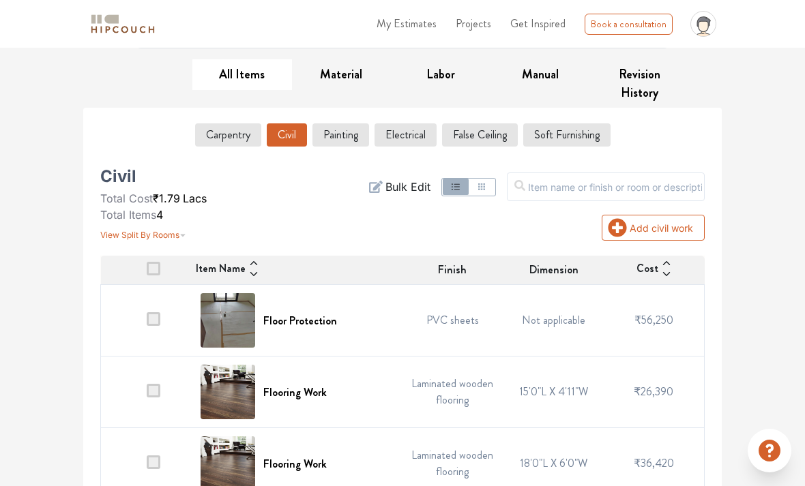
scroll to position [245, 0]
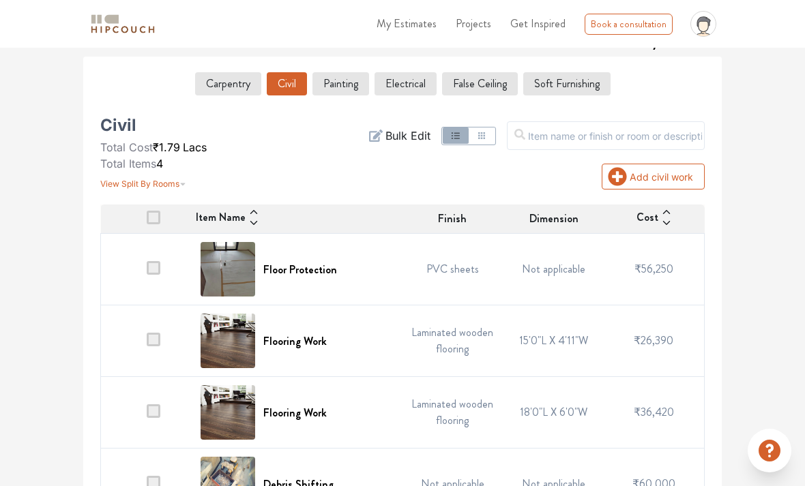
click at [683, 180] on button "Add civil work" at bounding box center [653, 177] width 103 height 26
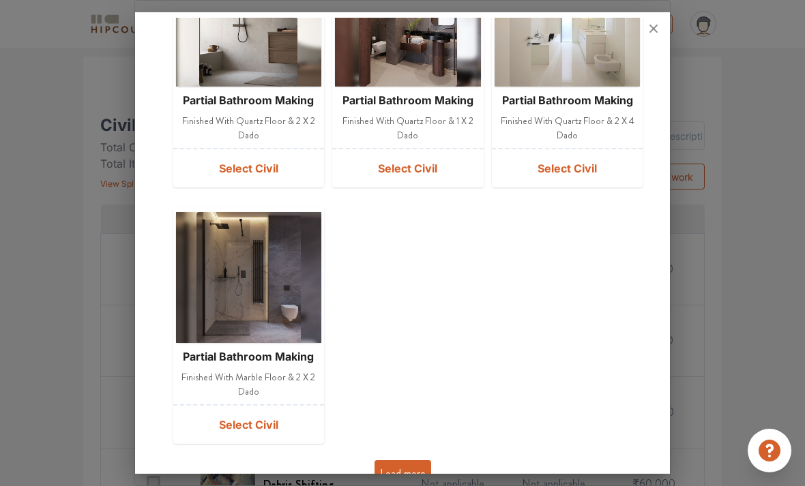
scroll to position [677, 0]
click at [420, 484] on button "Load more" at bounding box center [402, 474] width 57 height 27
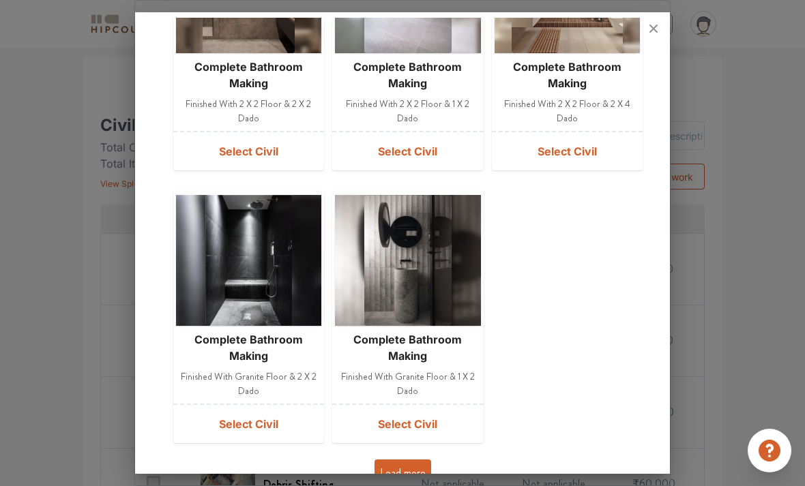
scroll to position [1479, 0]
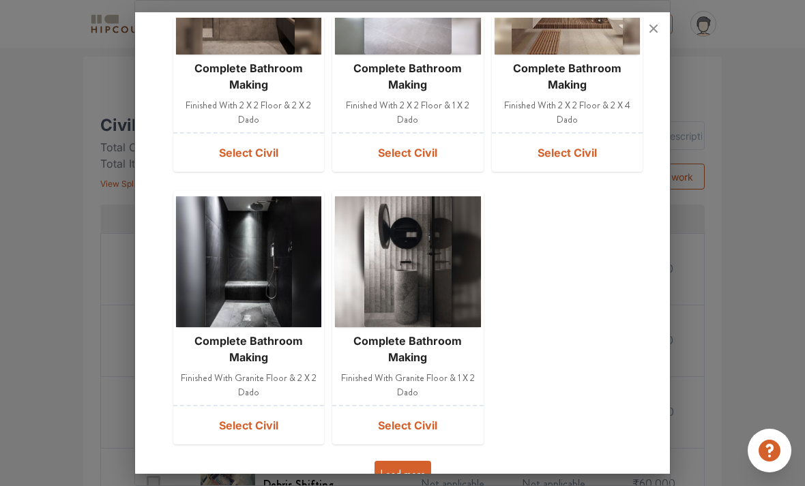
click at [416, 479] on button "Load more" at bounding box center [402, 474] width 57 height 27
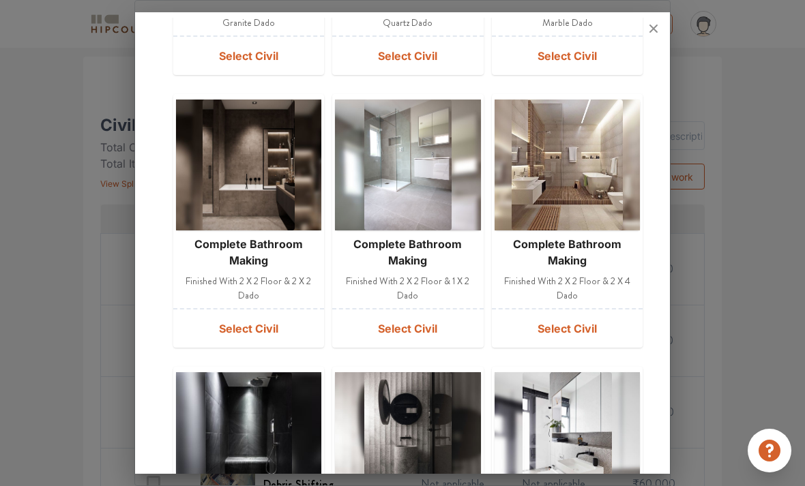
scroll to position [1304, 0]
click at [274, 330] on button "Select Civil" at bounding box center [248, 328] width 151 height 38
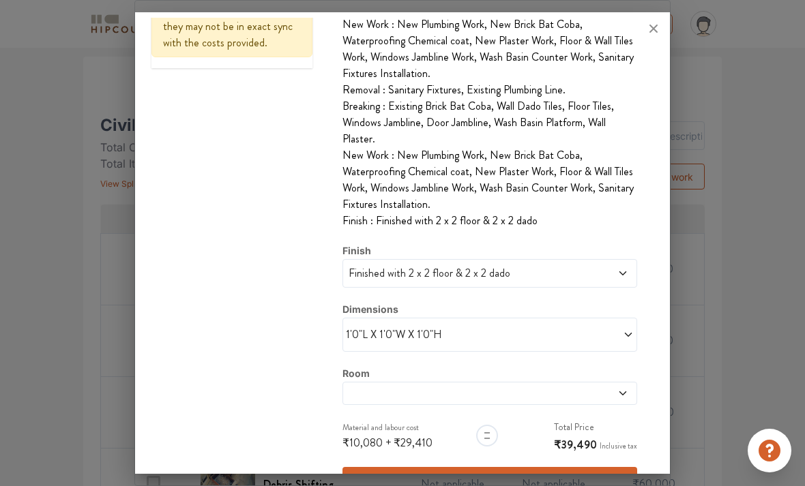
scroll to position [246, 0]
click at [537, 282] on span "Finished with 2 x 2 floor & 2 x 2 dado" at bounding box center [452, 274] width 212 height 16
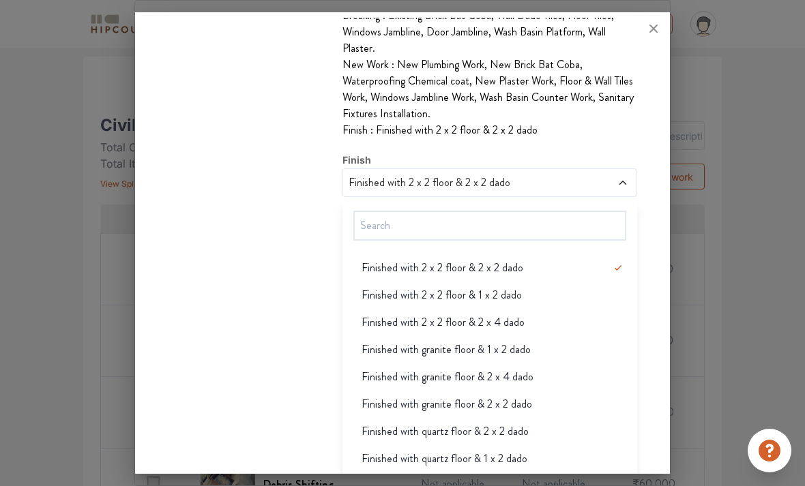
scroll to position [0, 0]
click at [531, 323] on div "Finished with 2 x 2 floor & 2 x 4 dado" at bounding box center [494, 322] width 286 height 16
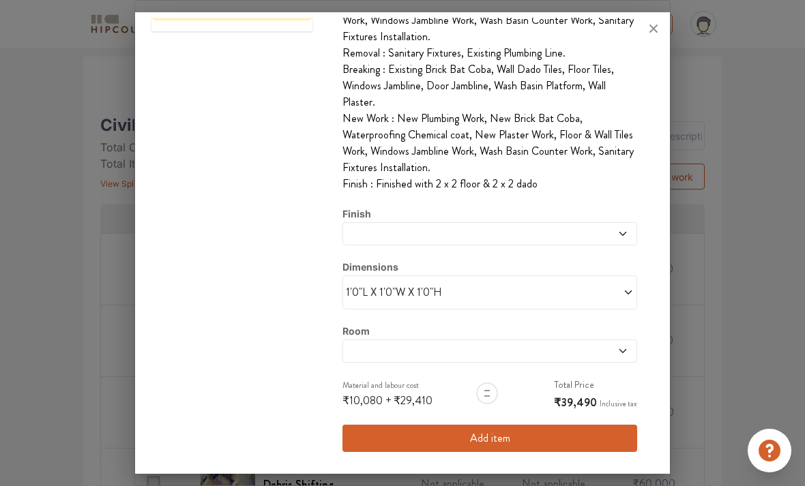
scroll to position [241, 0]
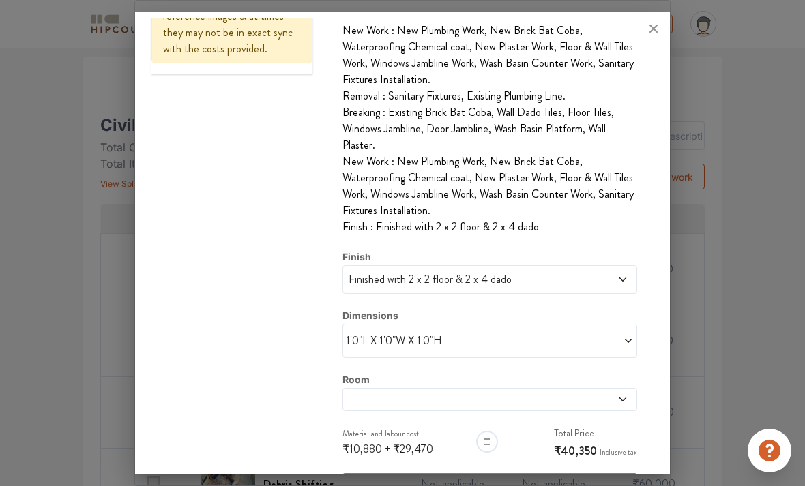
click at [522, 339] on span at bounding box center [562, 341] width 144 height 16
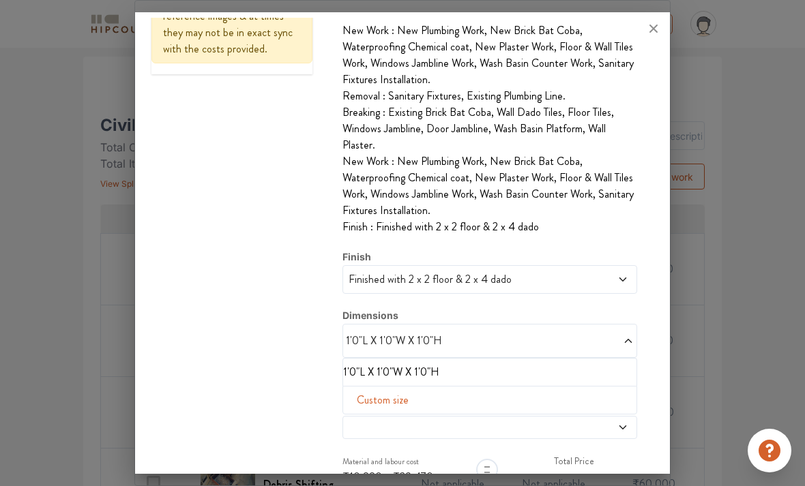
click at [404, 396] on span "Custom size" at bounding box center [382, 400] width 63 height 27
click at [370, 431] on input "text" at bounding box center [370, 422] width 32 height 26
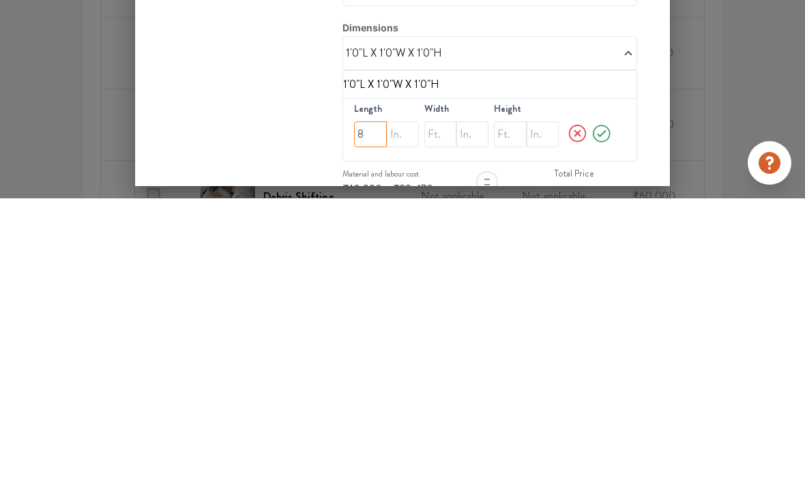
scroll to position [288, 0]
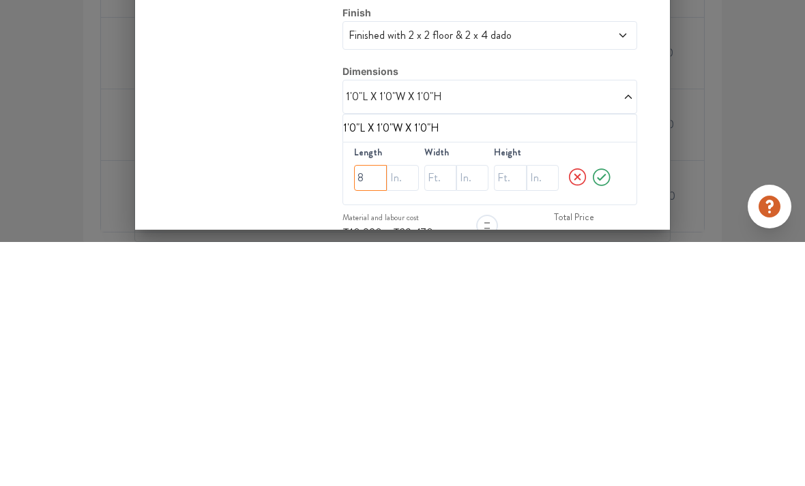
type input "8"
click at [386, 409] on input "text" at bounding box center [370, 422] width 32 height 26
type input "5"
click at [386, 409] on input "text" at bounding box center [370, 422] width 32 height 26
type input "11"
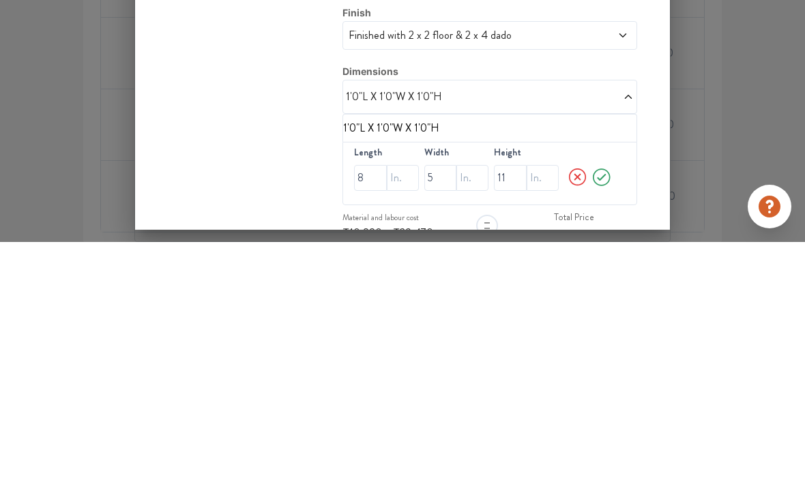
click at [609, 408] on icon at bounding box center [602, 421] width 22 height 27
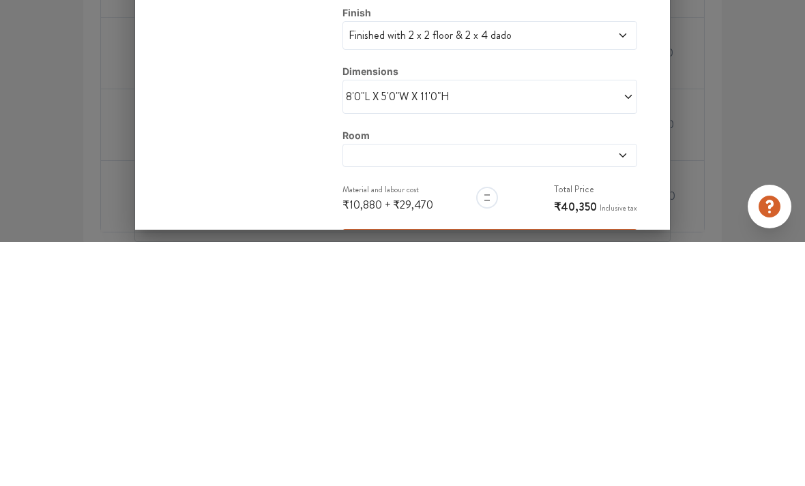
scroll to position [245, 0]
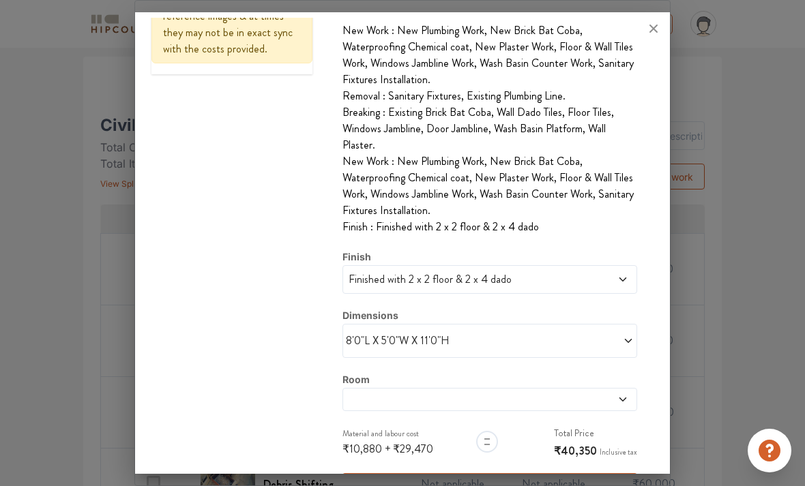
click at [623, 400] on icon at bounding box center [622, 399] width 11 height 11
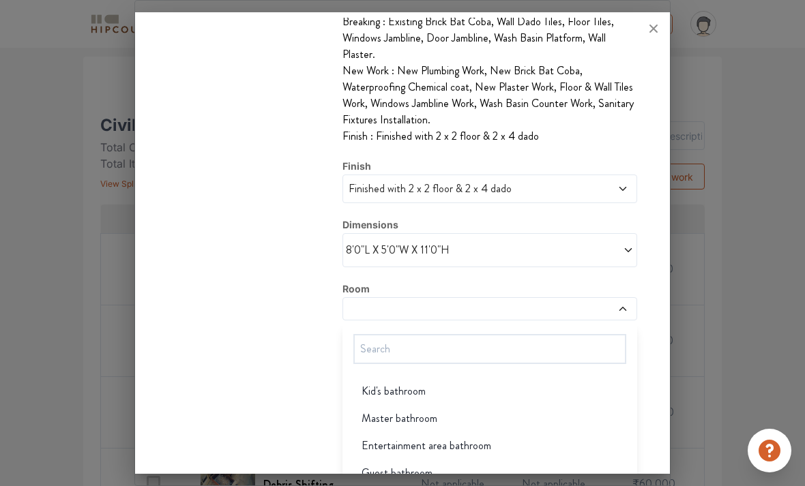
click at [517, 396] on div "Kid's bathroom" at bounding box center [494, 391] width 286 height 16
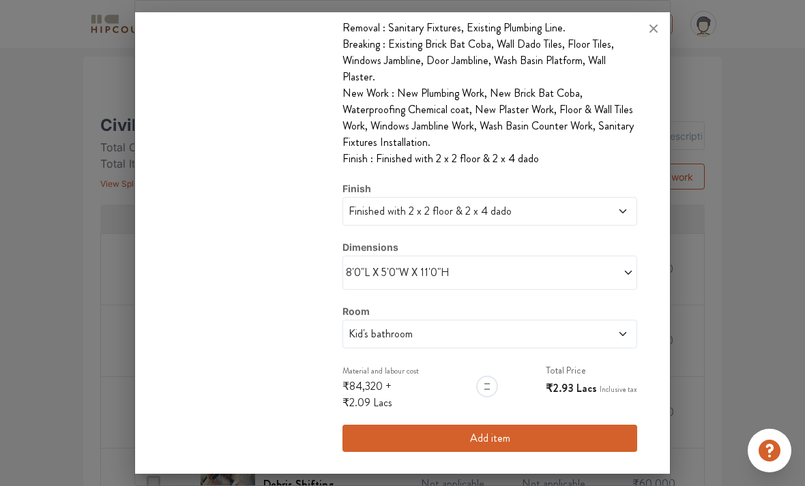
scroll to position [266, 0]
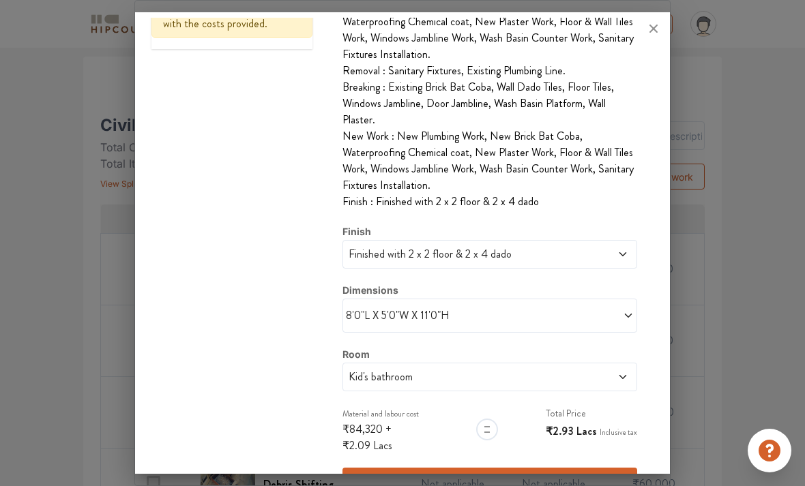
click at [602, 377] on span at bounding box center [593, 377] width 70 height 16
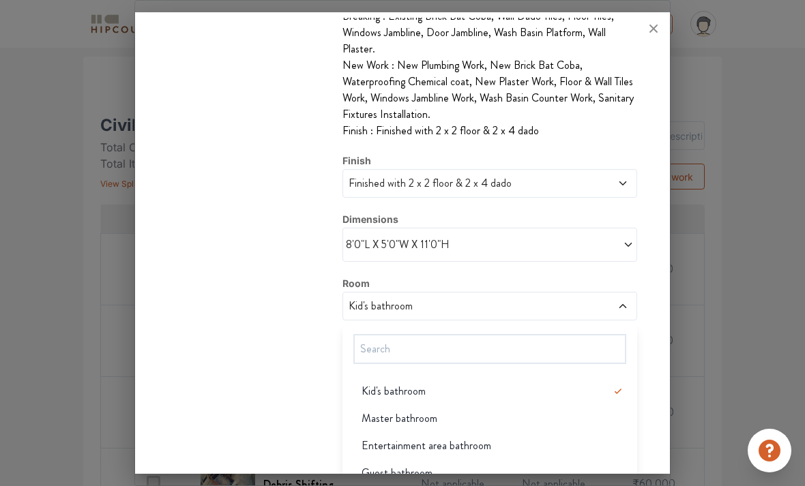
click at [544, 417] on div "Master bathroom" at bounding box center [494, 419] width 286 height 16
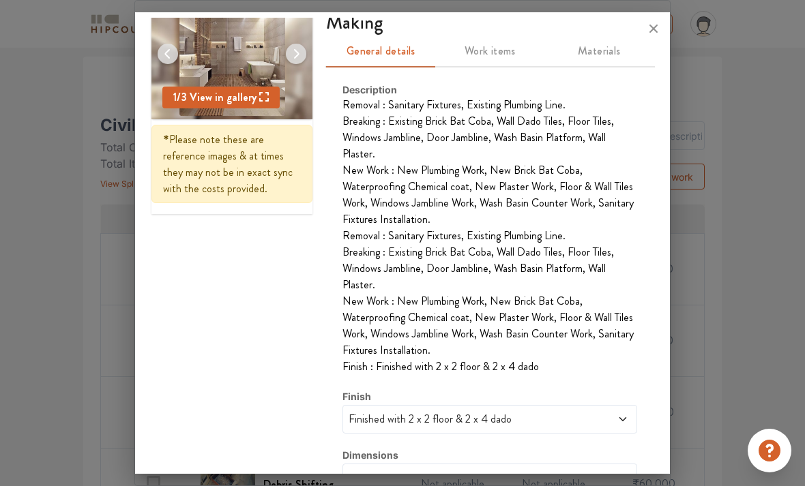
scroll to position [100, 0]
click at [488, 49] on span "Work items" at bounding box center [489, 51] width 93 height 19
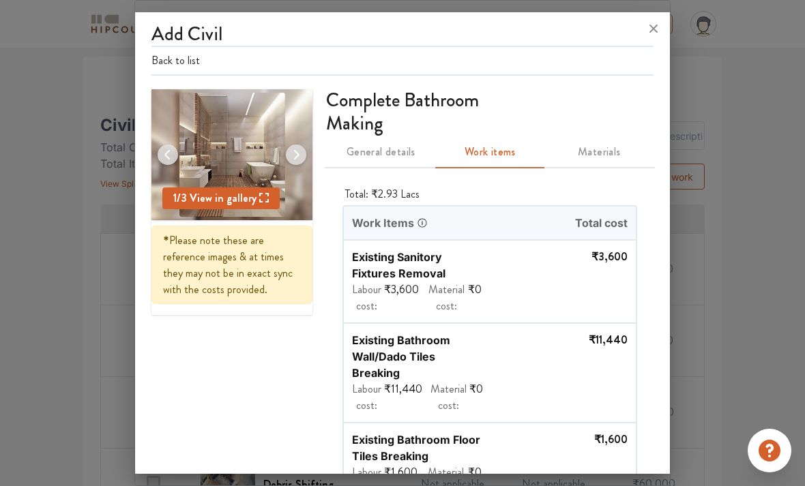
scroll to position [0, 0]
click at [600, 159] on span "Materials" at bounding box center [598, 152] width 93 height 19
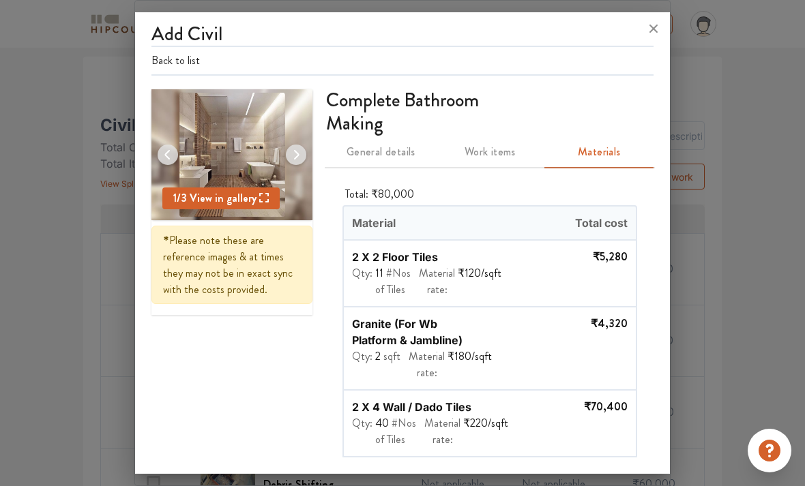
click at [651, 29] on icon at bounding box center [653, 29] width 22 height 22
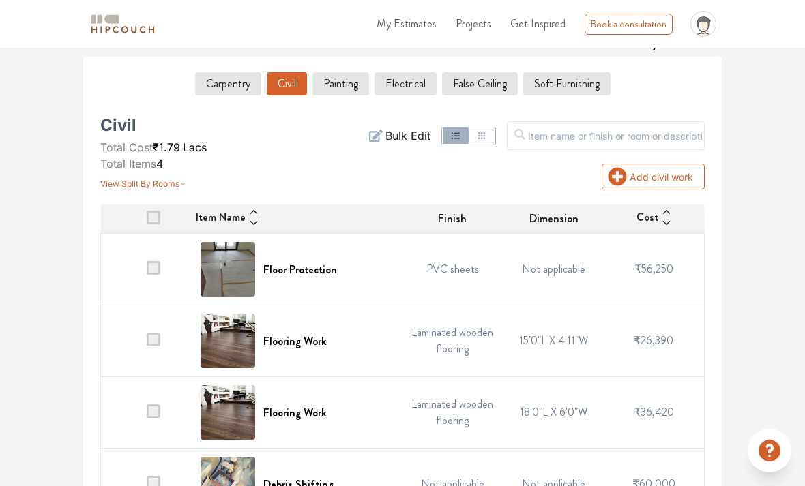
click at [352, 76] on button "Painting" at bounding box center [340, 83] width 57 height 23
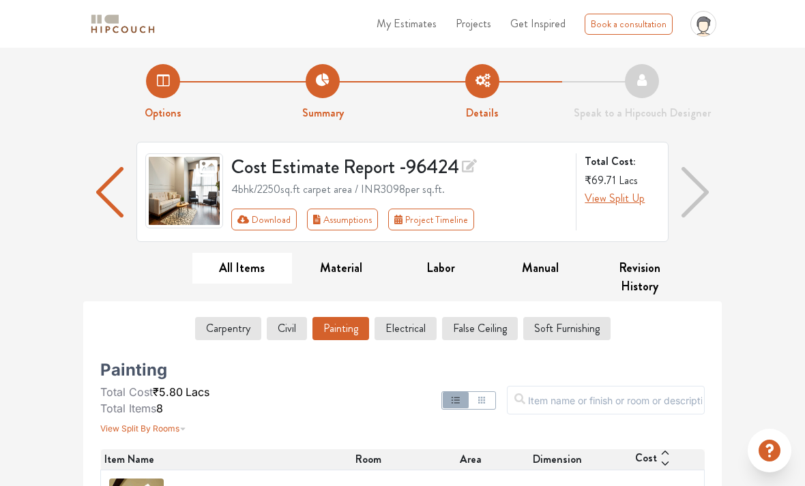
click at [654, 276] on button "Revision History" at bounding box center [639, 277] width 100 height 49
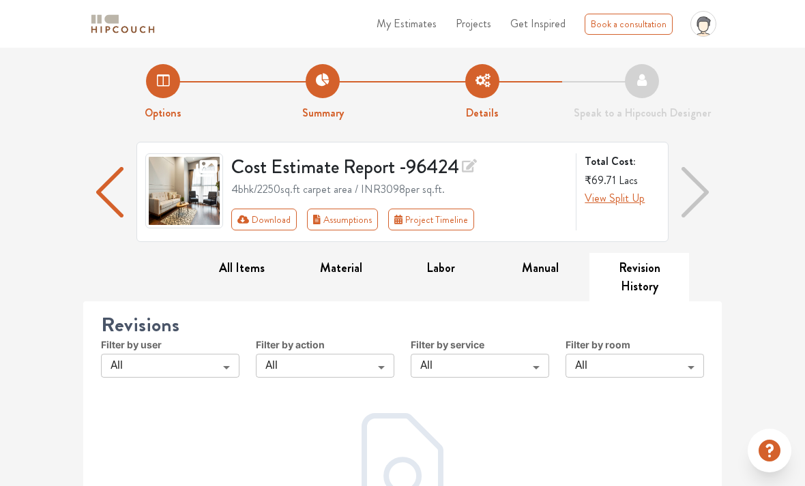
click at [627, 204] on span "View Split Up" at bounding box center [615, 198] width 60 height 16
click at [627, 201] on span "View Split Up" at bounding box center [615, 198] width 60 height 16
click at [617, 203] on span "View Split Up" at bounding box center [615, 198] width 60 height 16
click at [615, 200] on span "View Split Up" at bounding box center [615, 198] width 60 height 16
click at [618, 206] on span "View Split Up" at bounding box center [615, 198] width 60 height 16
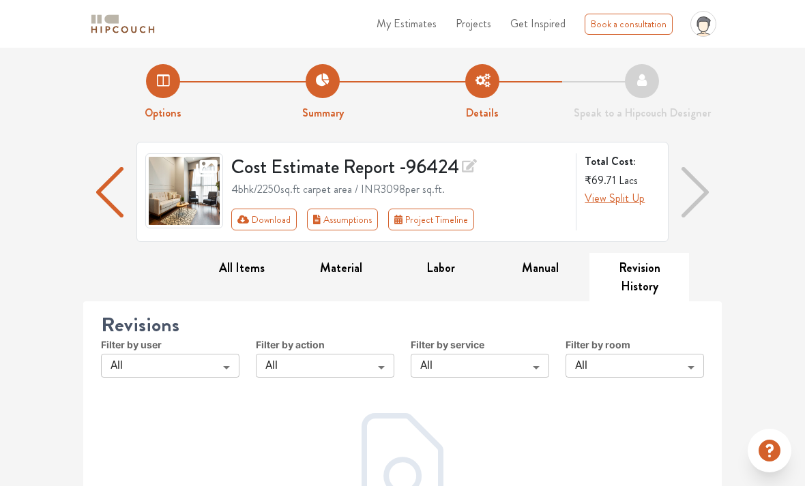
click at [618, 199] on span "View Split Up" at bounding box center [615, 198] width 60 height 16
click at [622, 192] on span "View Split Up" at bounding box center [615, 198] width 60 height 16
click at [621, 194] on span "View Split Up" at bounding box center [615, 198] width 60 height 16
click at [619, 194] on span "View Split Up" at bounding box center [615, 198] width 60 height 16
click at [616, 197] on span "View Split Up" at bounding box center [615, 198] width 60 height 16
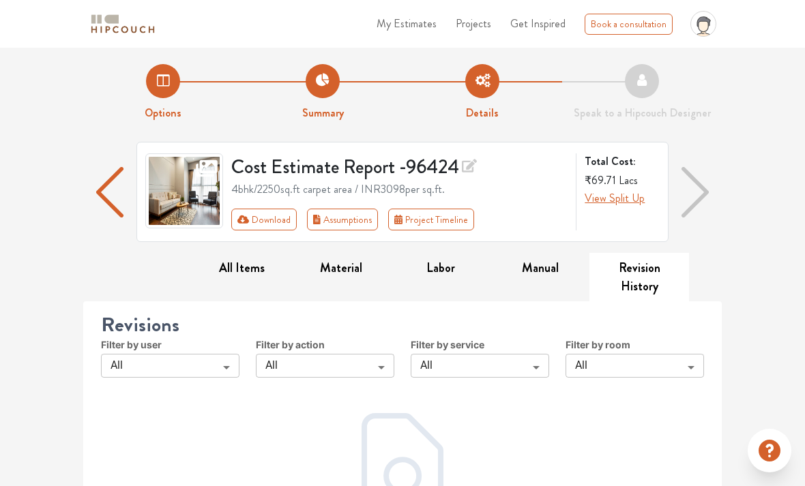
click at [610, 203] on span "View Split Up" at bounding box center [615, 198] width 60 height 16
click at [615, 198] on span "View Split Up" at bounding box center [615, 198] width 60 height 16
click at [616, 200] on span "View Split Up" at bounding box center [615, 198] width 60 height 16
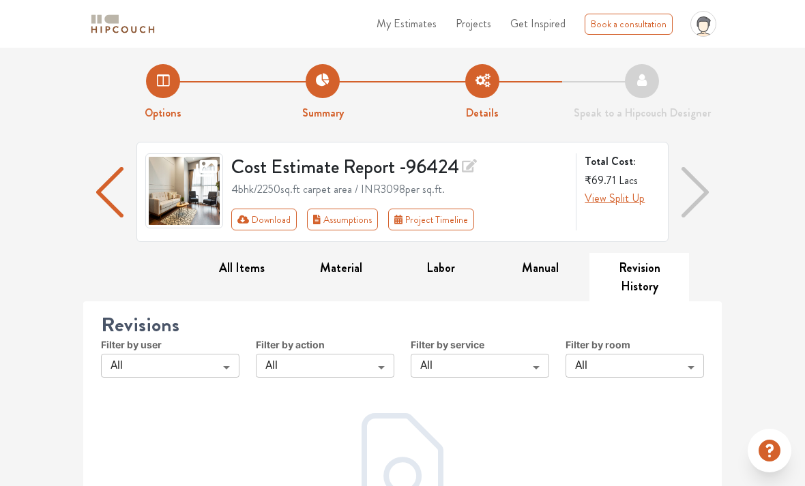
click at [619, 199] on span "View Split Up" at bounding box center [615, 198] width 60 height 16
click at [447, 215] on button "Project Timeline" at bounding box center [431, 219] width 86 height 22
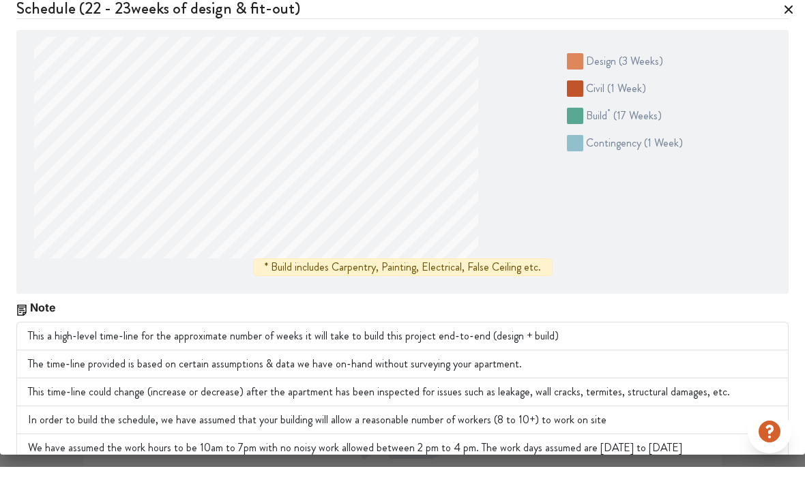
scroll to position [0, 0]
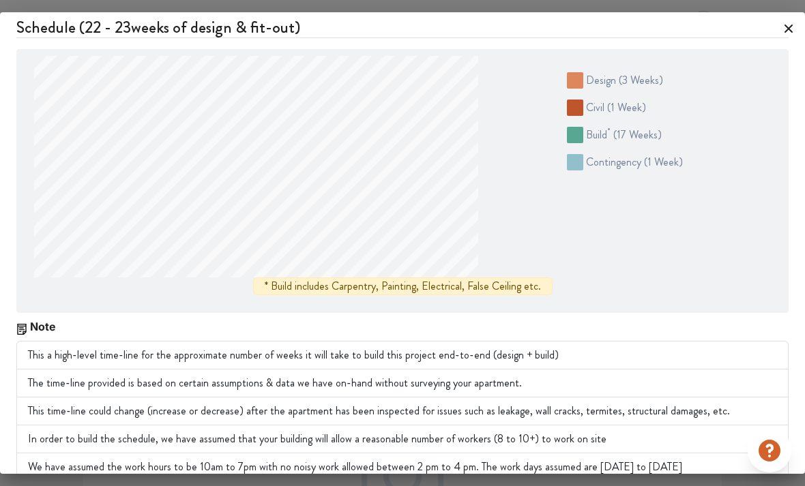
click at [782, 25] on icon at bounding box center [789, 29] width 22 height 22
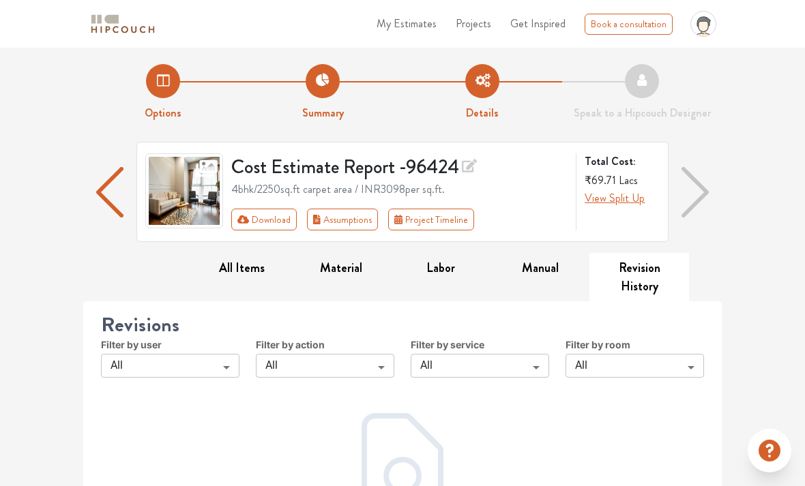
click at [781, 20] on nav "My Estimates Projects Get Inspired Book a consultation profile pic Logout" at bounding box center [402, 24] width 805 height 48
click at [353, 213] on button "Assumptions" at bounding box center [342, 220] width 71 height 22
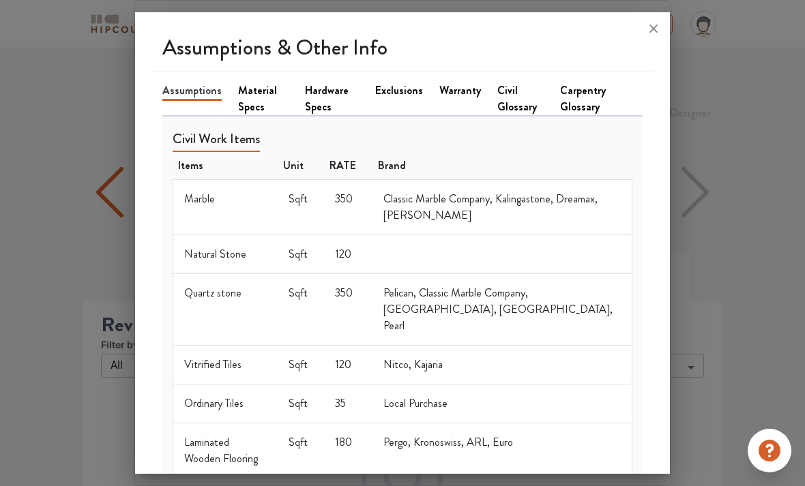
click at [643, 18] on icon at bounding box center [653, 29] width 22 height 22
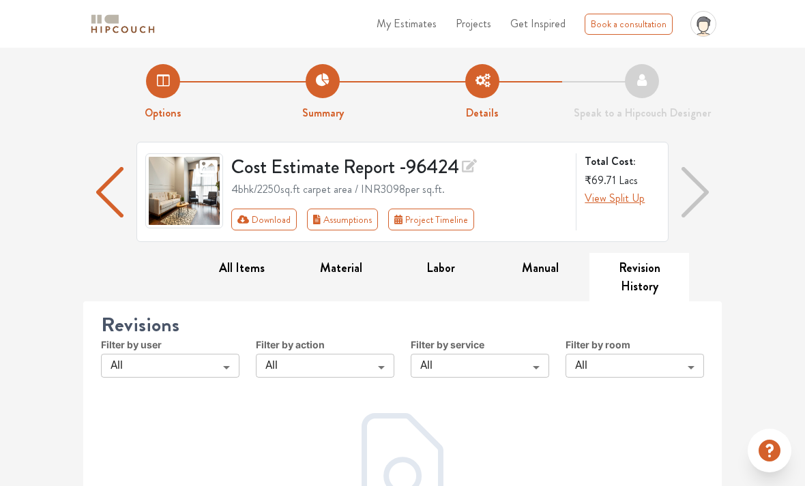
click at [278, 209] on button "Download" at bounding box center [264, 220] width 66 height 22
click at [278, 217] on button "Download" at bounding box center [264, 220] width 66 height 22
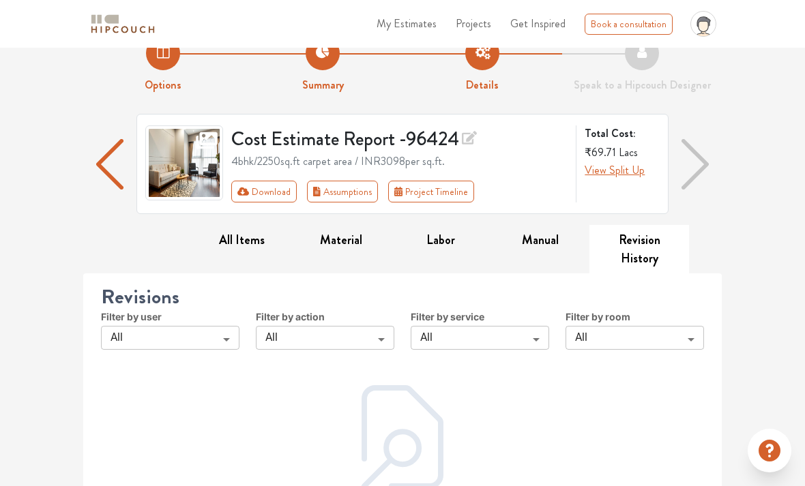
scroll to position [39, 0]
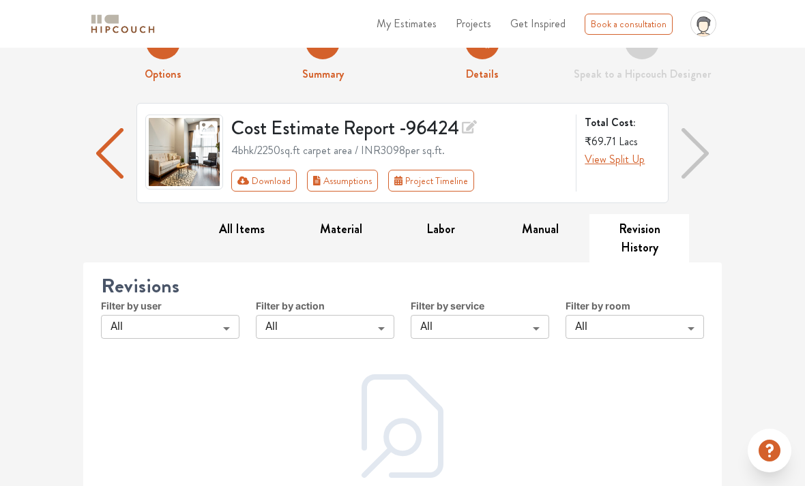
click at [277, 189] on button "Download" at bounding box center [264, 181] width 66 height 22
click at [281, 185] on button "Download" at bounding box center [264, 181] width 66 height 22
click at [278, 187] on button "Download" at bounding box center [264, 181] width 66 height 22
click at [279, 188] on button "Download" at bounding box center [264, 181] width 66 height 22
click at [282, 186] on button "Download" at bounding box center [264, 181] width 66 height 22
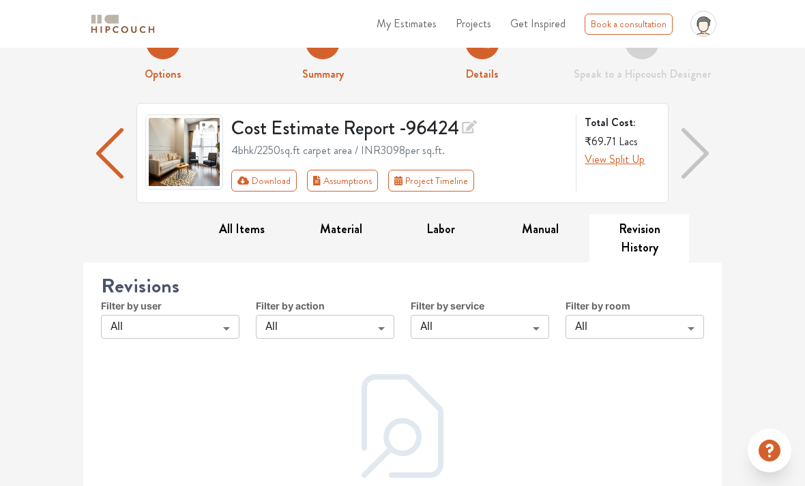
click at [277, 189] on button "Download" at bounding box center [264, 181] width 66 height 22
click at [614, 166] on span "View Split Up" at bounding box center [615, 159] width 60 height 16
click at [615, 167] on span "View Split Up" at bounding box center [615, 159] width 60 height 16
click at [621, 166] on span "View Split Up" at bounding box center [615, 159] width 60 height 16
click at [114, 159] on img "button" at bounding box center [109, 153] width 27 height 50
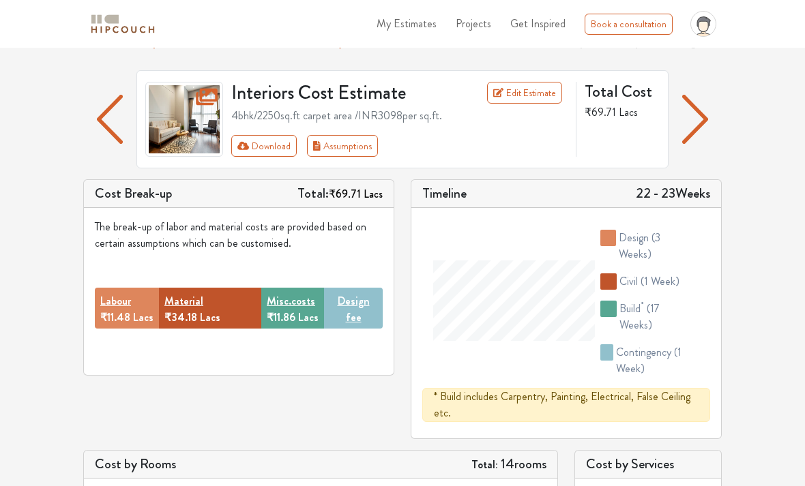
scroll to position [71, 0]
click at [273, 140] on button "Download" at bounding box center [264, 147] width 66 height 22
click at [273, 151] on button "Download" at bounding box center [264, 147] width 66 height 22
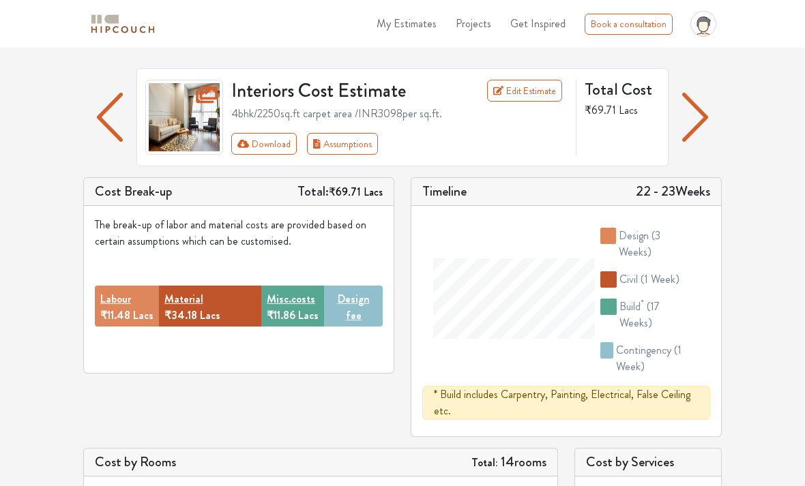
scroll to position [116, 0]
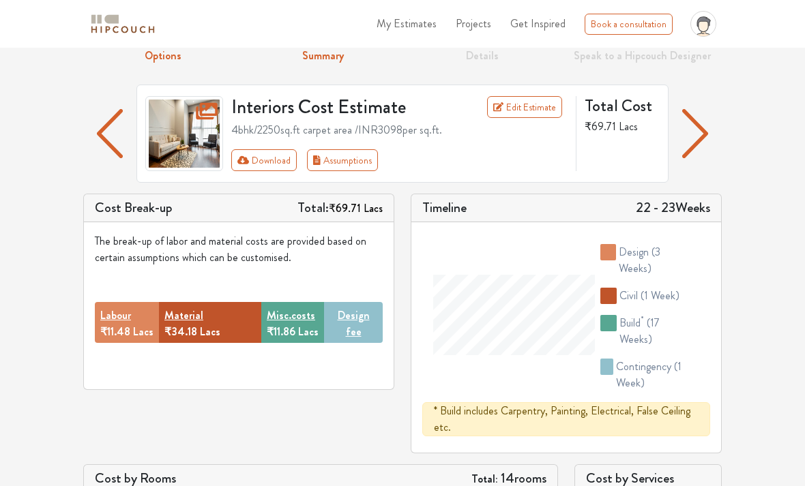
click at [279, 155] on button "Download" at bounding box center [264, 161] width 66 height 22
click at [282, 168] on button "Download" at bounding box center [264, 160] width 66 height 22
click at [280, 157] on button "Download" at bounding box center [264, 160] width 66 height 22
click at [274, 162] on button "Download" at bounding box center [264, 160] width 66 height 22
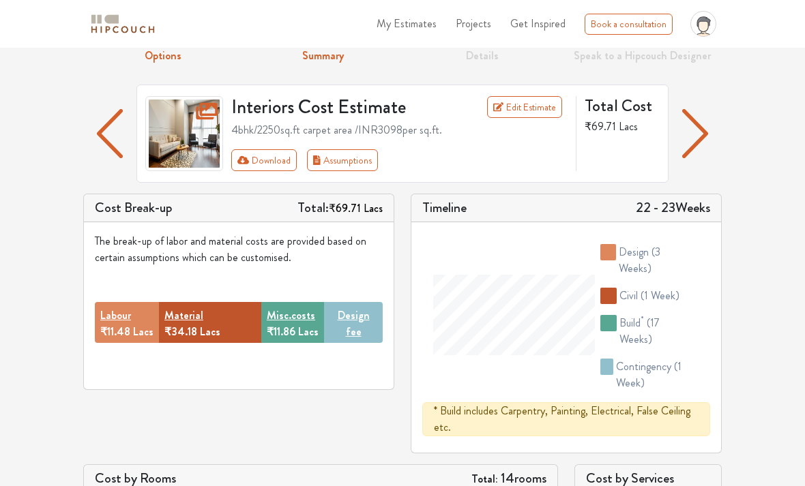
click at [273, 166] on button "Download" at bounding box center [264, 160] width 66 height 22
click at [276, 166] on button "Download" at bounding box center [264, 160] width 66 height 22
click at [271, 159] on button "Download" at bounding box center [264, 160] width 66 height 22
click at [273, 165] on button "Download" at bounding box center [264, 160] width 66 height 22
click at [272, 164] on button "Download" at bounding box center [264, 160] width 66 height 22
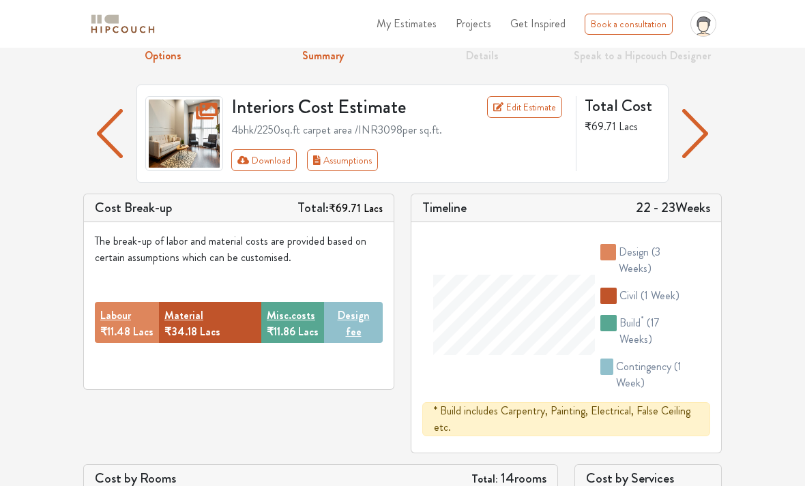
click at [270, 159] on button "Download" at bounding box center [264, 160] width 66 height 22
click at [276, 162] on button "Download" at bounding box center [264, 160] width 66 height 22
click at [269, 165] on button "Download" at bounding box center [264, 160] width 66 height 22
click at [284, 162] on button "Download" at bounding box center [264, 160] width 66 height 22
click at [280, 162] on button "Download" at bounding box center [264, 160] width 66 height 22
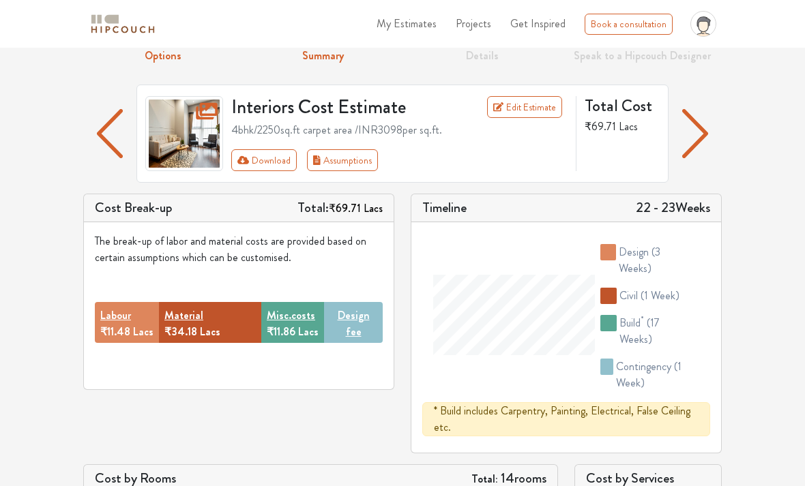
click at [274, 156] on button "Download" at bounding box center [264, 160] width 66 height 22
click at [274, 150] on button "Download" at bounding box center [264, 160] width 66 height 22
click at [265, 157] on button "Download" at bounding box center [264, 160] width 66 height 22
click at [265, 159] on button "Download" at bounding box center [264, 160] width 66 height 22
click at [278, 155] on button "Download" at bounding box center [264, 160] width 66 height 22
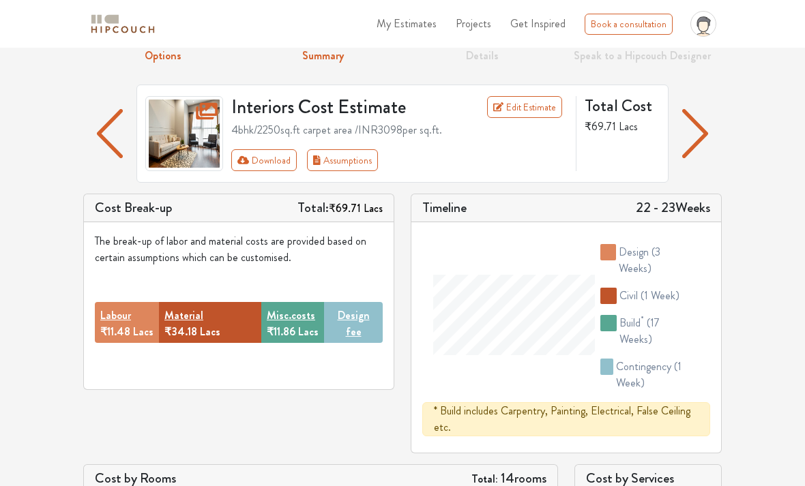
click at [278, 149] on button "Download" at bounding box center [264, 160] width 66 height 22
click at [273, 159] on button "Download" at bounding box center [264, 160] width 66 height 22
click at [273, 158] on button "Download" at bounding box center [264, 160] width 66 height 22
click at [275, 156] on button "Download" at bounding box center [264, 160] width 66 height 22
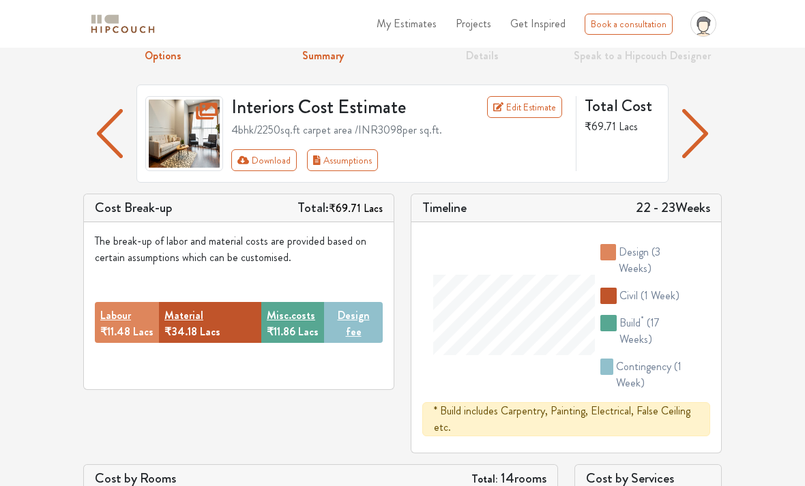
click at [273, 159] on button "Download" at bounding box center [264, 160] width 66 height 22
click at [273, 160] on button "Download" at bounding box center [264, 160] width 66 height 22
click at [276, 158] on button "Download" at bounding box center [264, 160] width 66 height 22
click at [274, 154] on button "Download" at bounding box center [264, 160] width 66 height 22
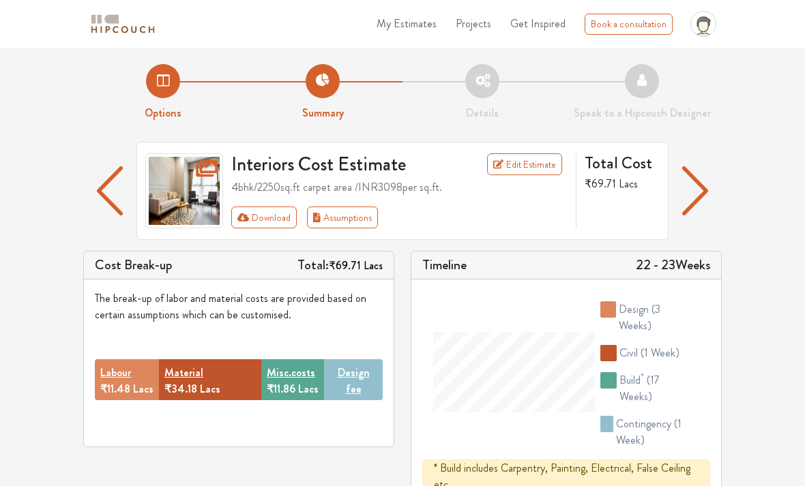
click at [707, 207] on img "button" at bounding box center [695, 190] width 27 height 49
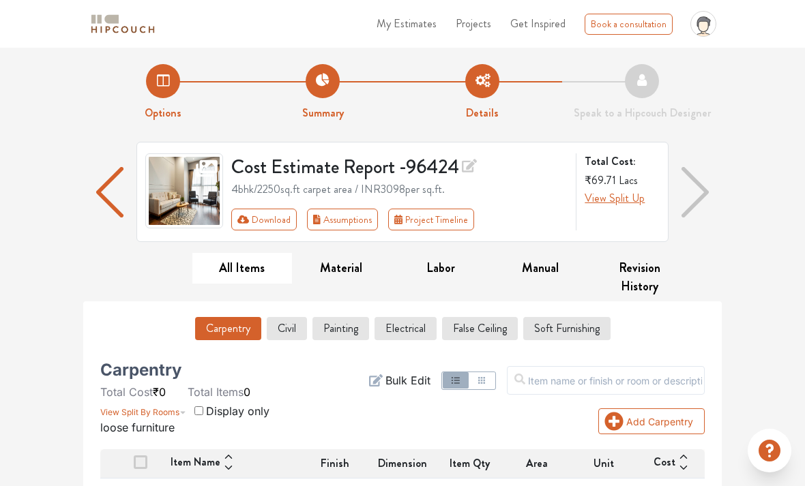
click at [284, 216] on button "Download" at bounding box center [264, 220] width 66 height 22
click at [280, 225] on button "Download" at bounding box center [264, 220] width 66 height 22
click at [278, 216] on button "Download" at bounding box center [264, 220] width 66 height 22
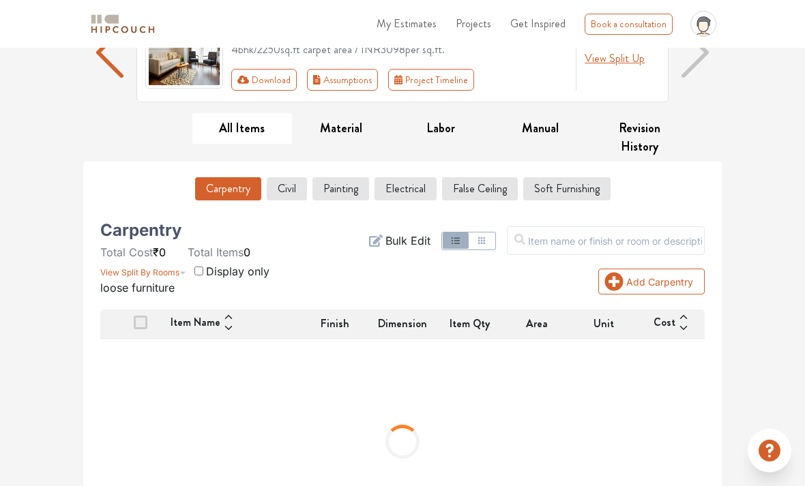
scroll to position [45, 0]
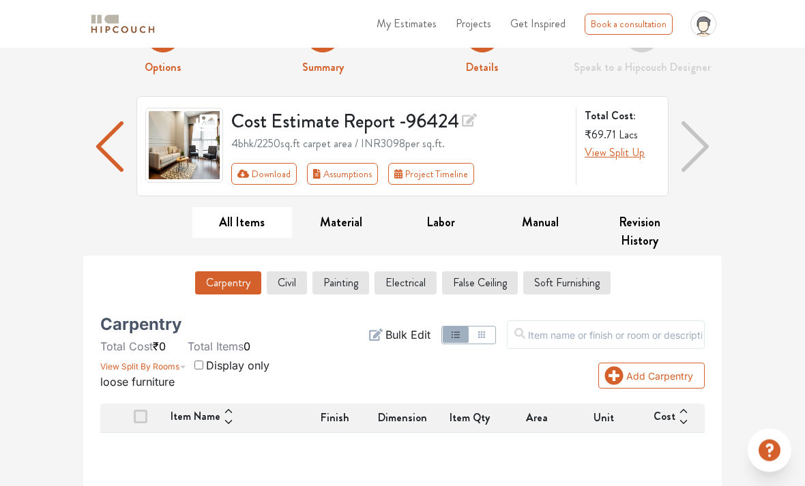
click at [701, 151] on img "button" at bounding box center [694, 147] width 27 height 50
click at [700, 150] on img "button" at bounding box center [694, 147] width 27 height 50
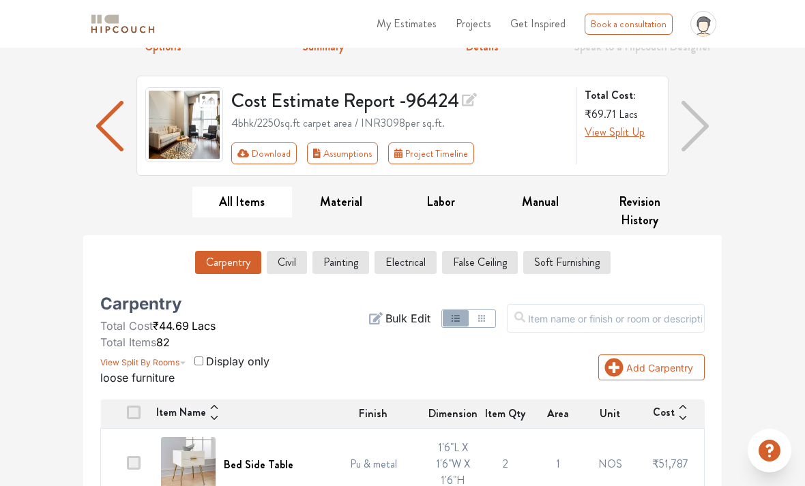
scroll to position [65, 0]
click at [289, 161] on button "Download" at bounding box center [264, 154] width 66 height 22
click at [276, 162] on button "Download" at bounding box center [264, 154] width 66 height 22
click at [275, 163] on button "Download" at bounding box center [264, 154] width 66 height 22
click at [284, 161] on button "Download" at bounding box center [264, 154] width 66 height 22
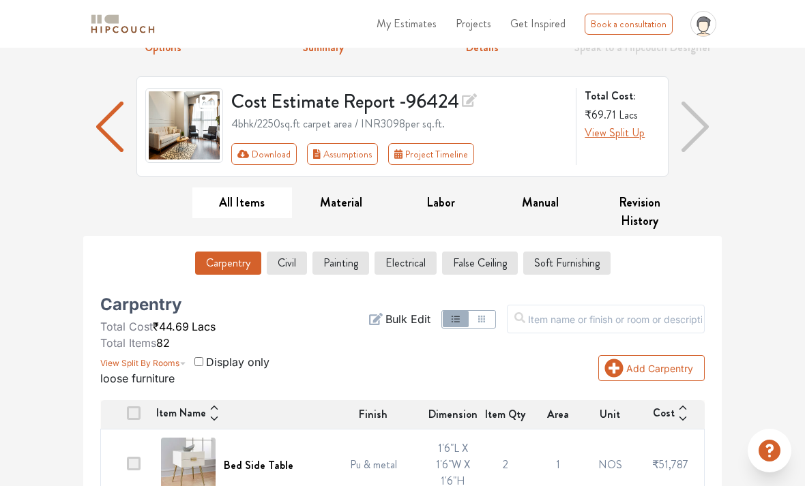
click at [284, 160] on button "Download" at bounding box center [264, 154] width 66 height 22
click at [282, 157] on button "Download" at bounding box center [264, 154] width 66 height 22
click at [274, 159] on button "Download" at bounding box center [264, 154] width 66 height 22
click at [275, 154] on button "Download" at bounding box center [264, 154] width 66 height 22
click at [273, 151] on button "Download" at bounding box center [264, 154] width 66 height 22
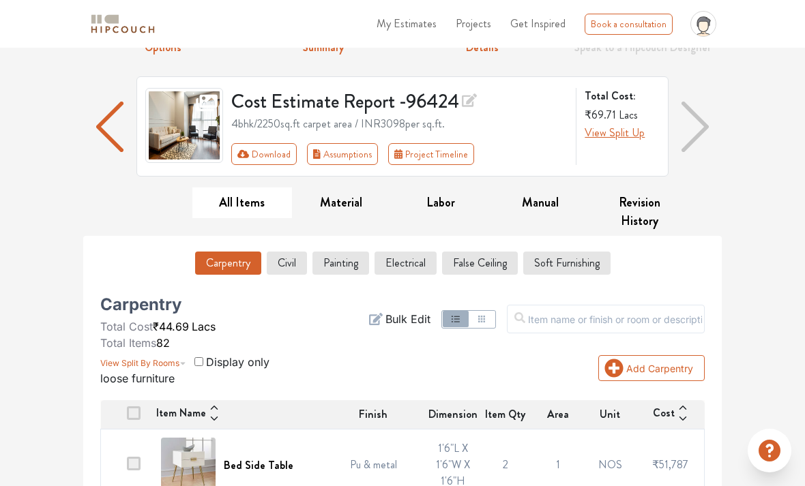
click at [275, 151] on button "Download" at bounding box center [264, 154] width 66 height 22
click at [276, 147] on button "Download" at bounding box center [264, 154] width 66 height 22
click at [278, 155] on button "Download" at bounding box center [264, 154] width 66 height 22
click at [275, 152] on button "Download" at bounding box center [264, 154] width 66 height 22
click at [278, 147] on button "Download" at bounding box center [264, 154] width 66 height 22
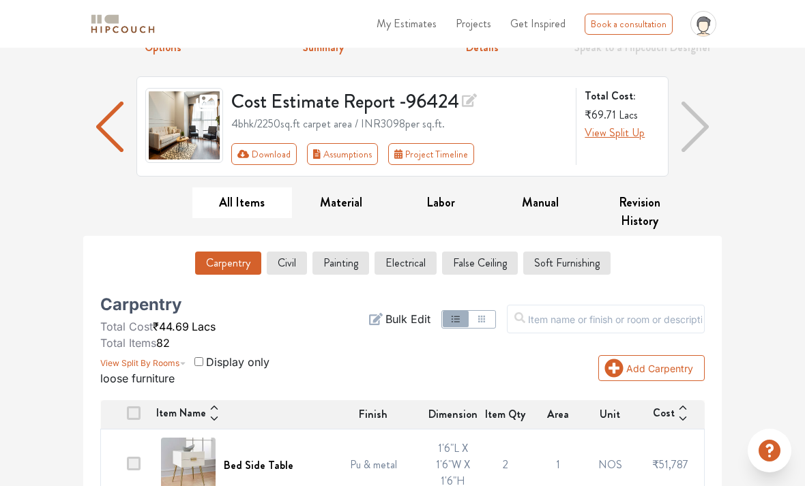
click at [276, 149] on button "Download" at bounding box center [264, 154] width 66 height 22
click at [271, 154] on button "Download" at bounding box center [264, 154] width 66 height 22
click at [278, 146] on button "Download" at bounding box center [264, 154] width 66 height 22
click at [471, 104] on icon at bounding box center [469, 100] width 15 height 14
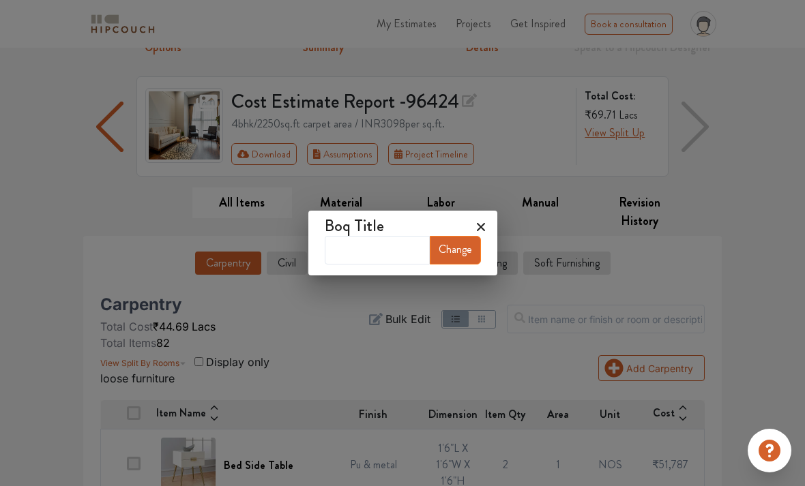
click at [486, 238] on icon at bounding box center [481, 227] width 22 height 22
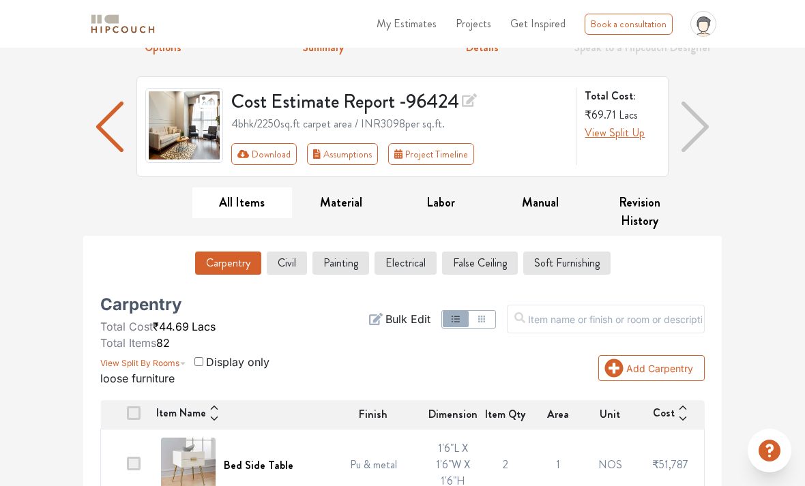
click at [626, 135] on span "View Split Up" at bounding box center [615, 133] width 60 height 16
click at [614, 138] on span "View Split Up" at bounding box center [615, 133] width 60 height 16
click at [612, 138] on span "View Split Up" at bounding box center [615, 133] width 60 height 16
click at [611, 139] on span "View Split Up" at bounding box center [615, 133] width 60 height 16
click at [612, 139] on span "View Split Up" at bounding box center [615, 133] width 60 height 16
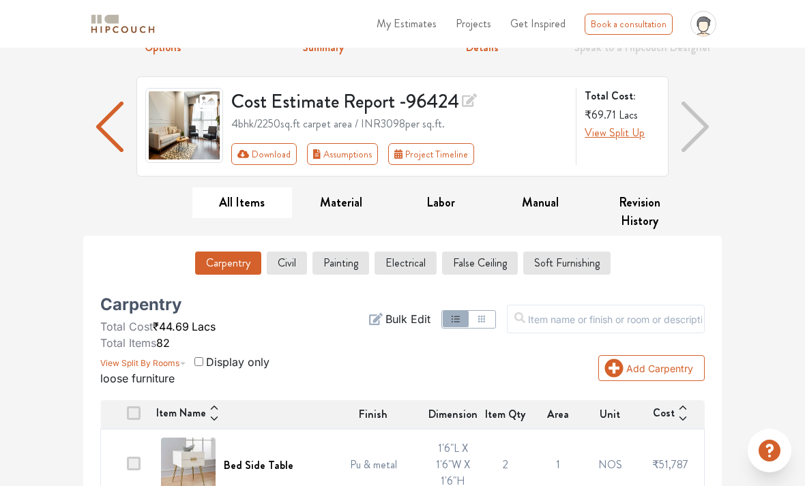
click at [617, 136] on span "View Split Up" at bounding box center [615, 133] width 60 height 16
click at [621, 138] on span "View Split Up" at bounding box center [615, 133] width 60 height 16
click at [629, 134] on span "View Split Up" at bounding box center [615, 133] width 60 height 16
click at [630, 130] on span "View Split Up" at bounding box center [615, 133] width 60 height 16
click at [419, 29] on span "My Estimates" at bounding box center [406, 24] width 60 height 16
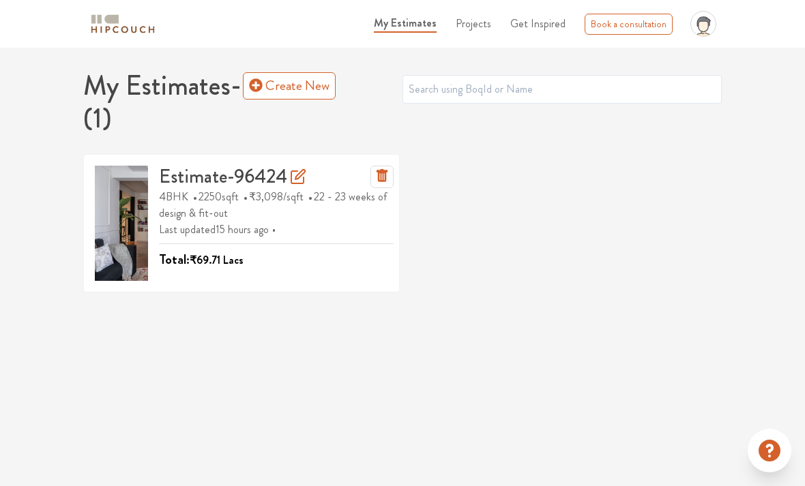
click at [296, 244] on div "Total: ₹69.71 Lacs" at bounding box center [276, 256] width 235 height 27
click at [240, 178] on h3 "Estimate-96424" at bounding box center [232, 177] width 147 height 23
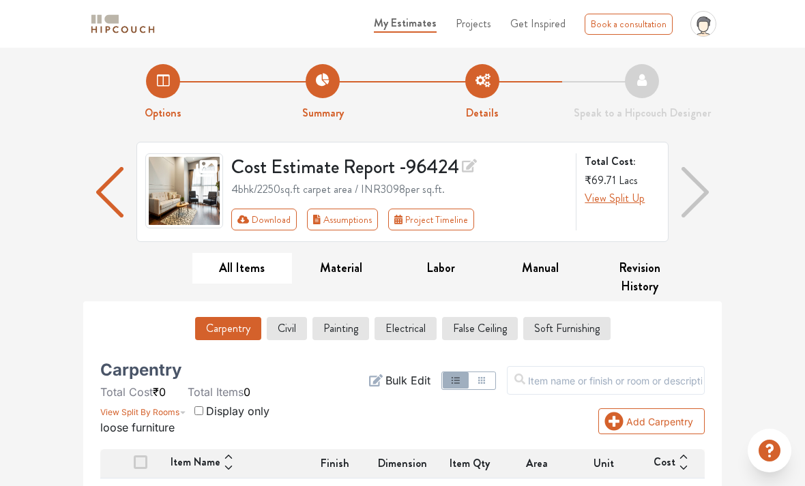
click at [284, 222] on button "Download" at bounding box center [264, 220] width 66 height 22
click at [282, 223] on button "Download" at bounding box center [264, 220] width 66 height 22
click at [282, 215] on button "Download" at bounding box center [264, 220] width 66 height 22
click at [281, 218] on button "Download" at bounding box center [264, 220] width 66 height 22
